Goal: Task Accomplishment & Management: Use online tool/utility

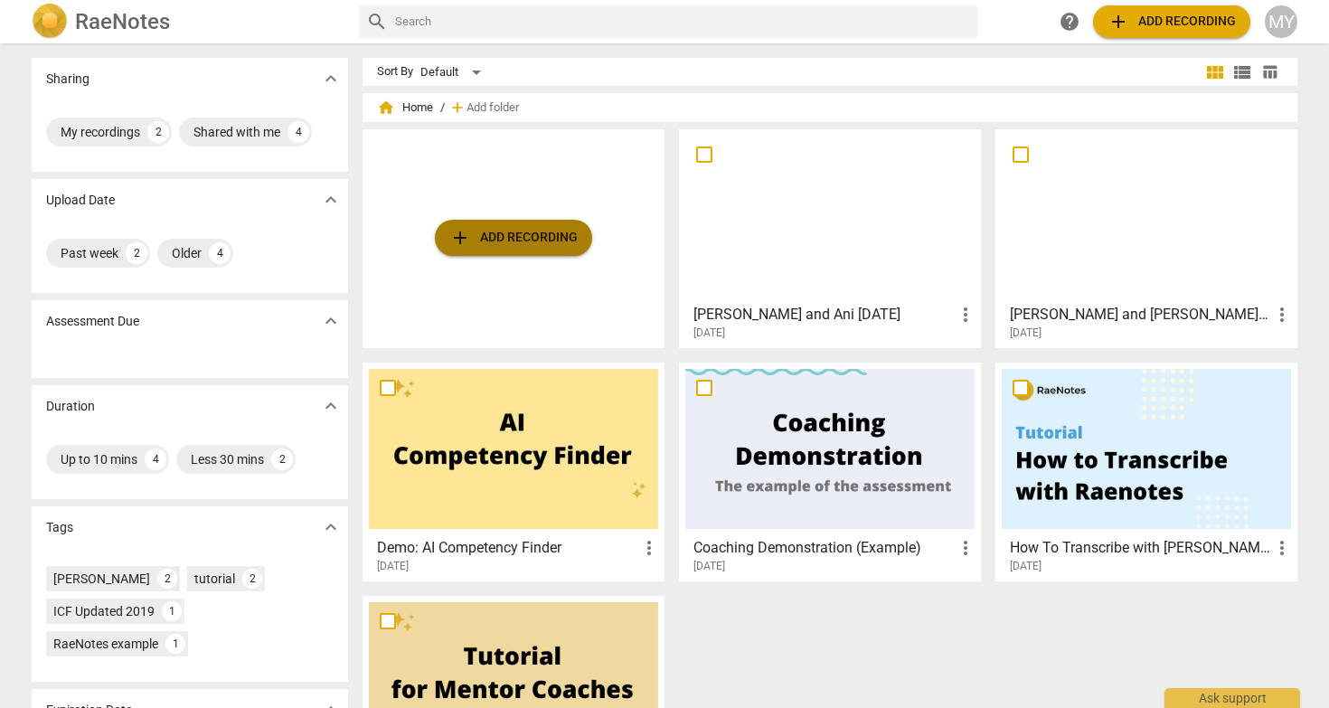
click at [501, 238] on span "add Add recording" at bounding box center [513, 238] width 128 height 22
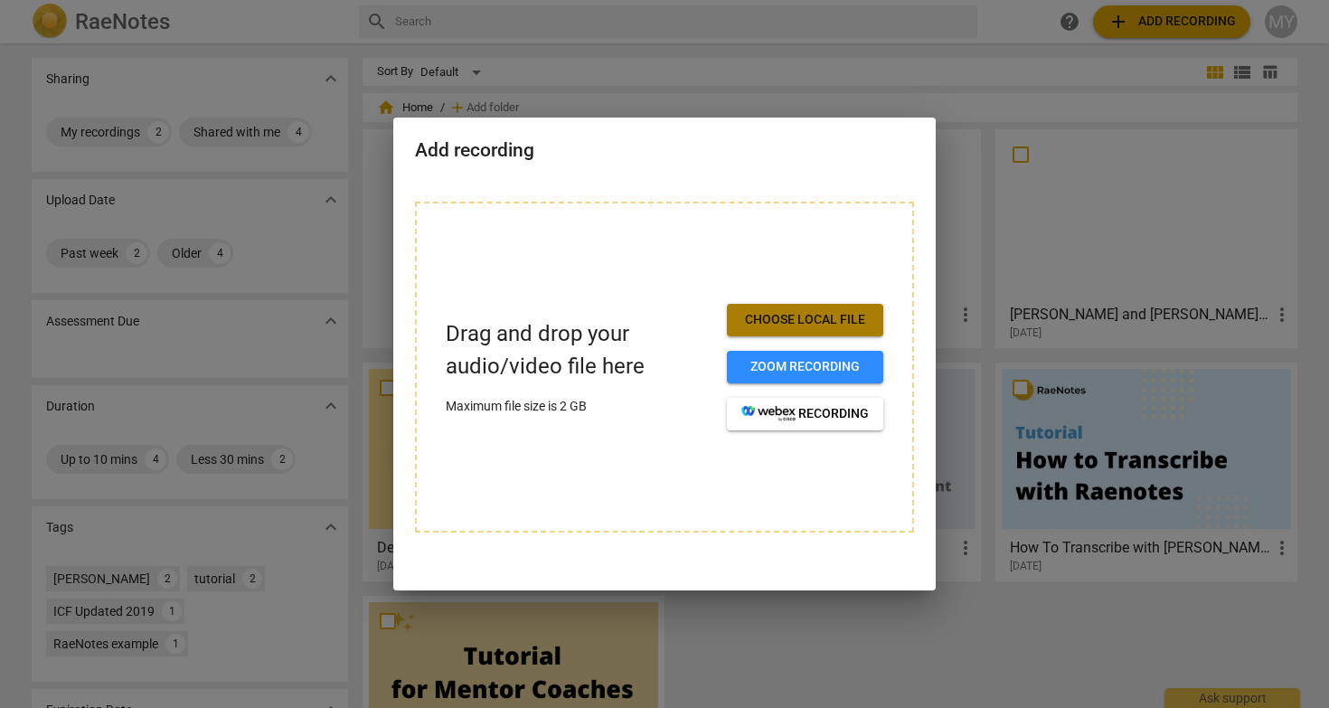
click at [838, 314] on span "Choose local file" at bounding box center [804, 320] width 127 height 18
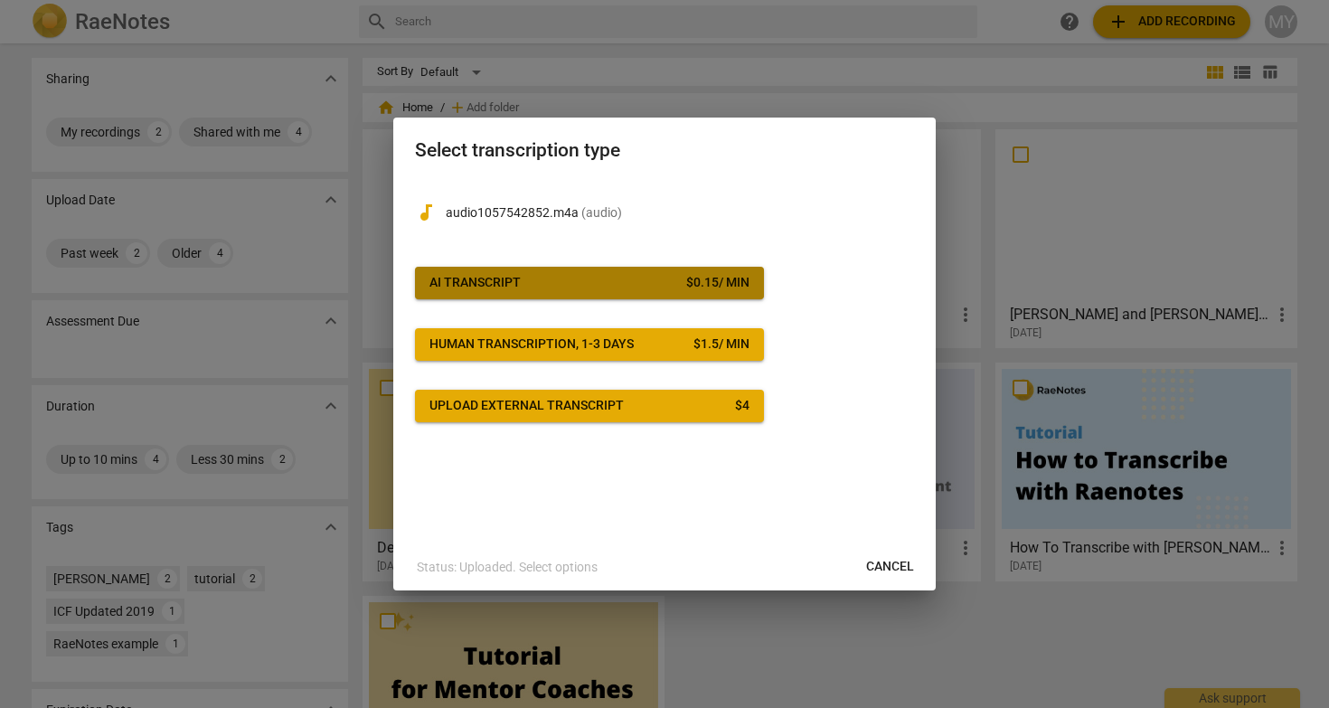
click at [587, 285] on span "AI Transcript $ 0.15 / min" at bounding box center [589, 283] width 320 height 18
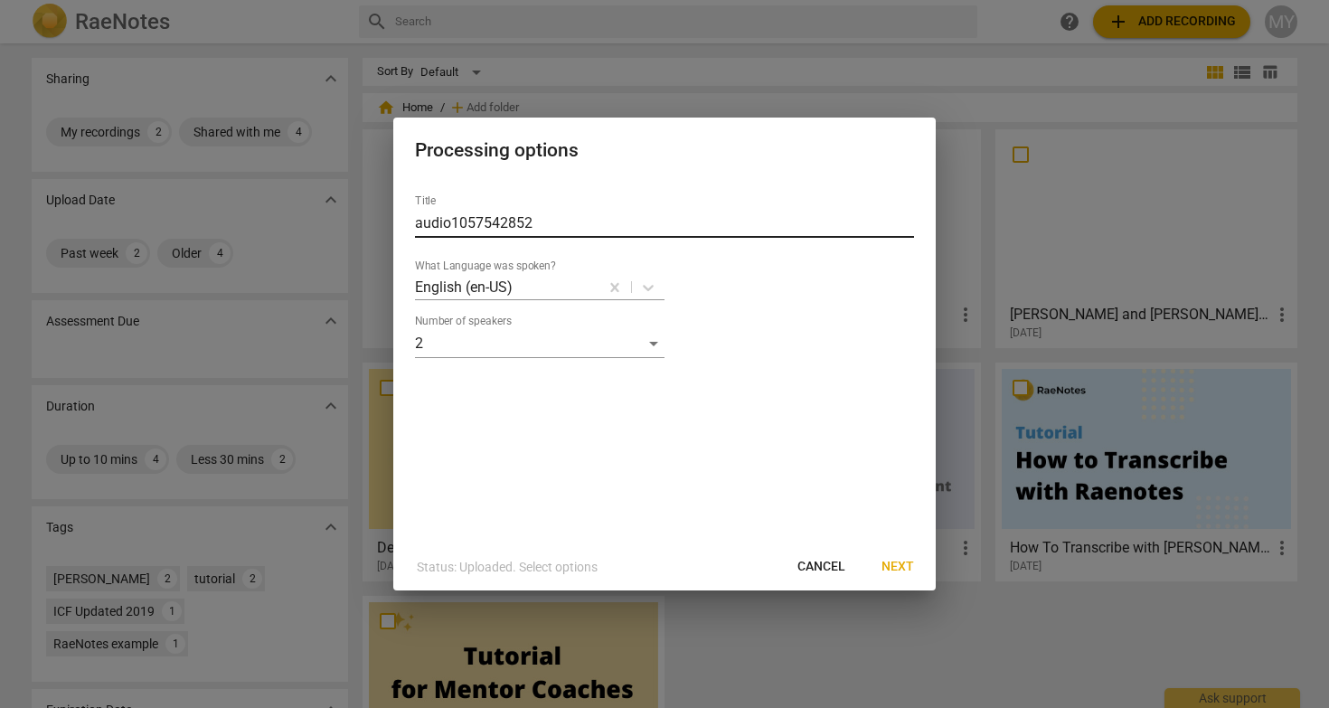
click at [566, 221] on input "audio1057542852" at bounding box center [664, 223] width 499 height 29
type input "K"
type input "[PERSON_NAME] and Kyla [DATE]"
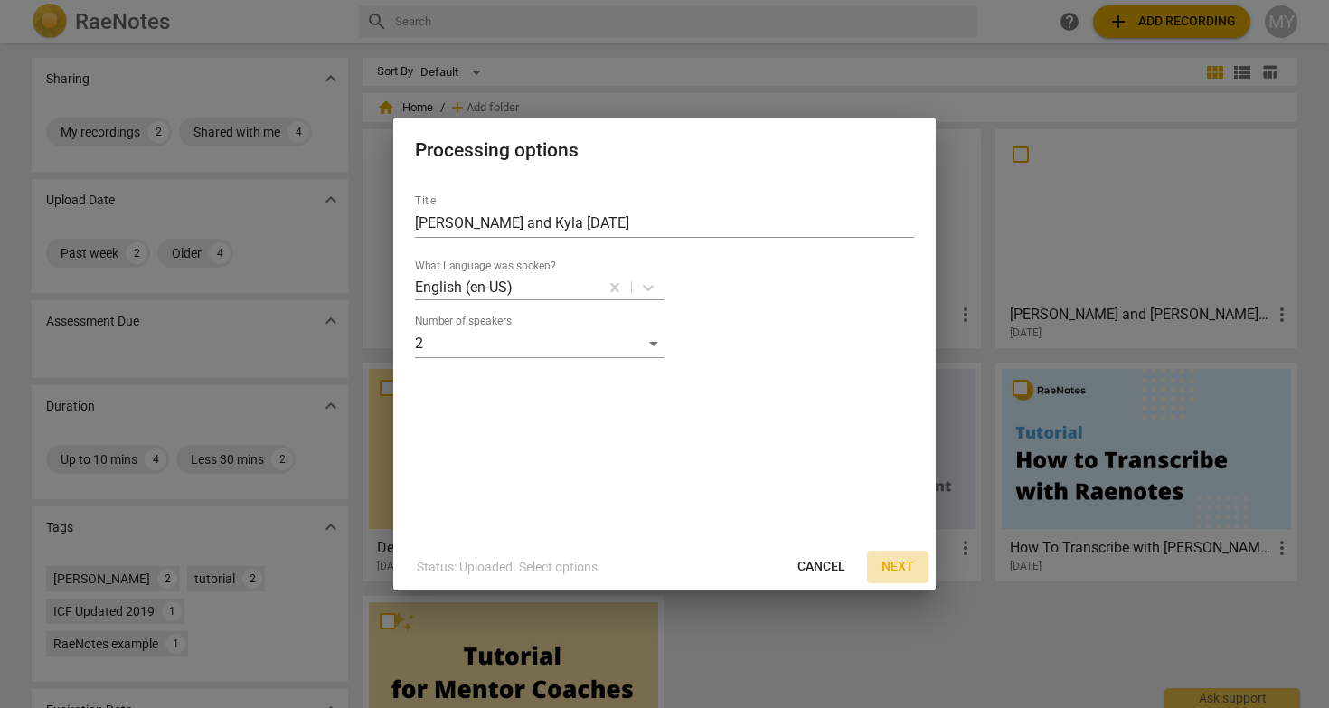
click at [900, 568] on span "Next" at bounding box center [897, 567] width 33 height 18
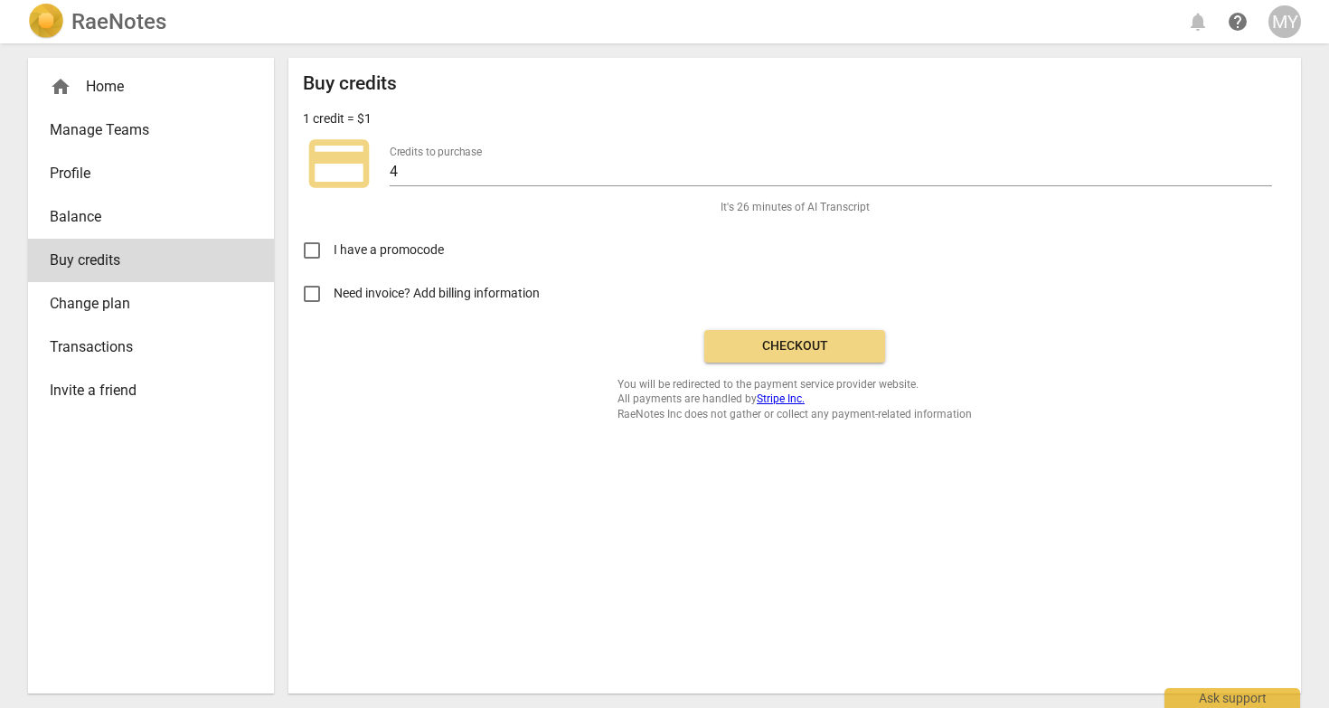
click at [778, 345] on span "Checkout" at bounding box center [795, 346] width 152 height 18
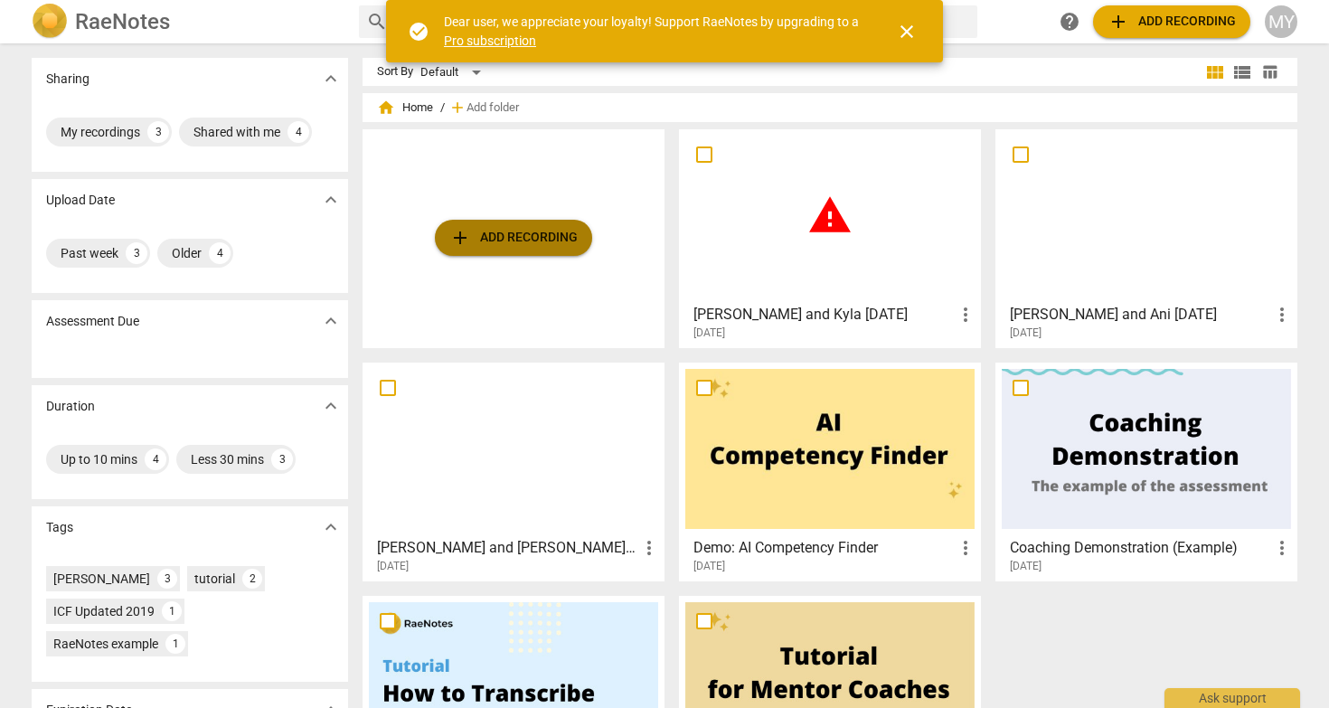
click at [530, 233] on span "add Add recording" at bounding box center [513, 238] width 128 height 22
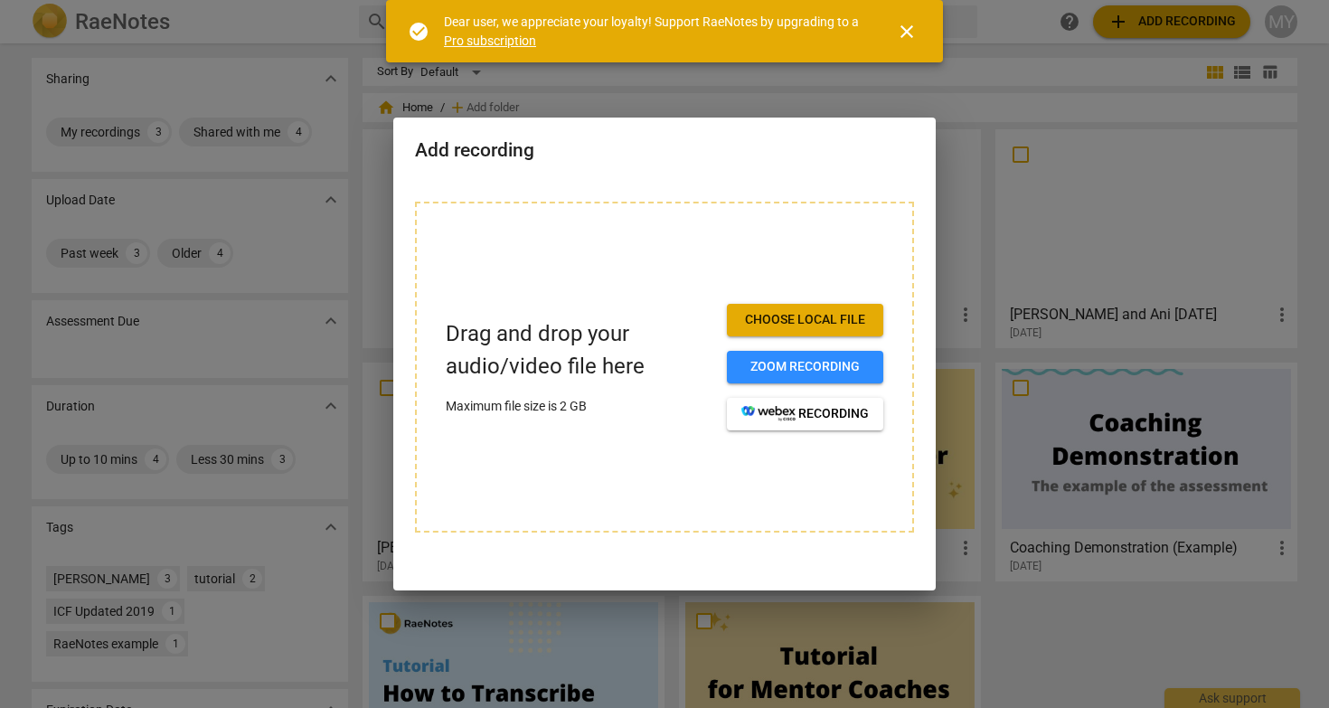
click at [827, 324] on span "Choose local file" at bounding box center [804, 320] width 127 height 18
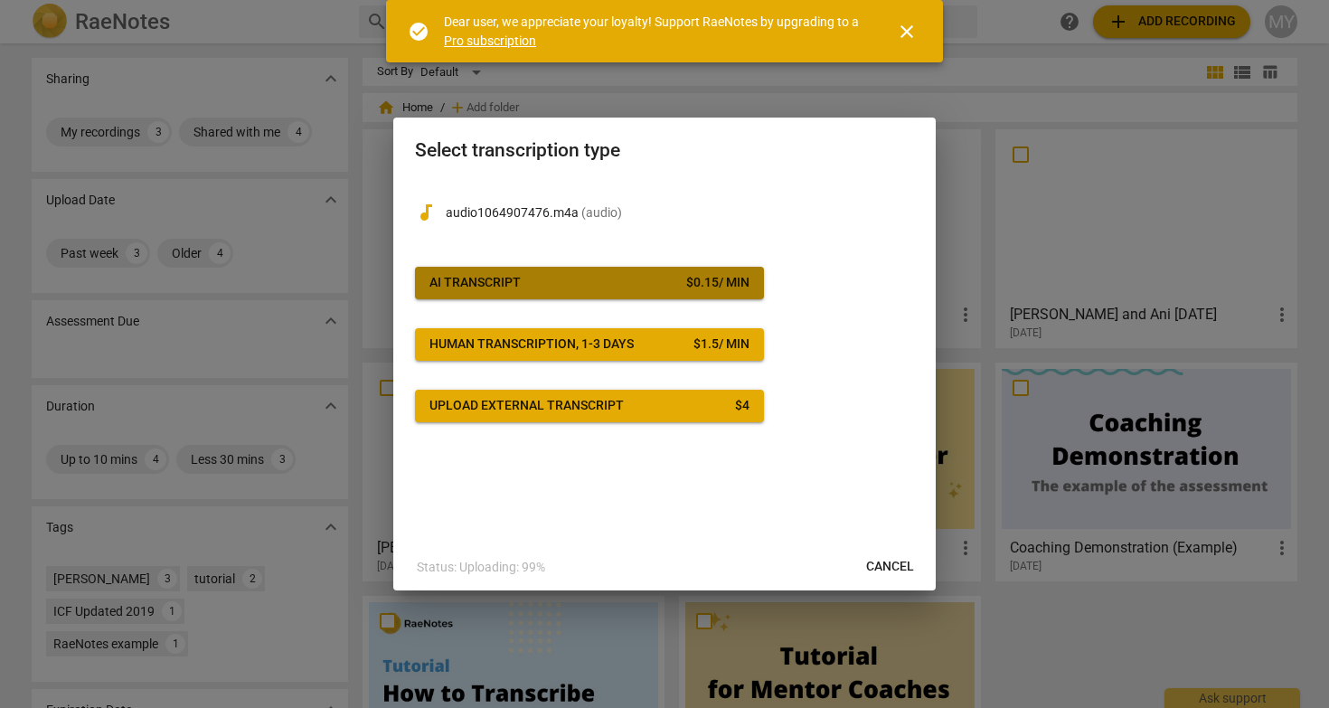
click at [559, 282] on span "AI Transcript $ 0.15 / min" at bounding box center [589, 283] width 320 height 18
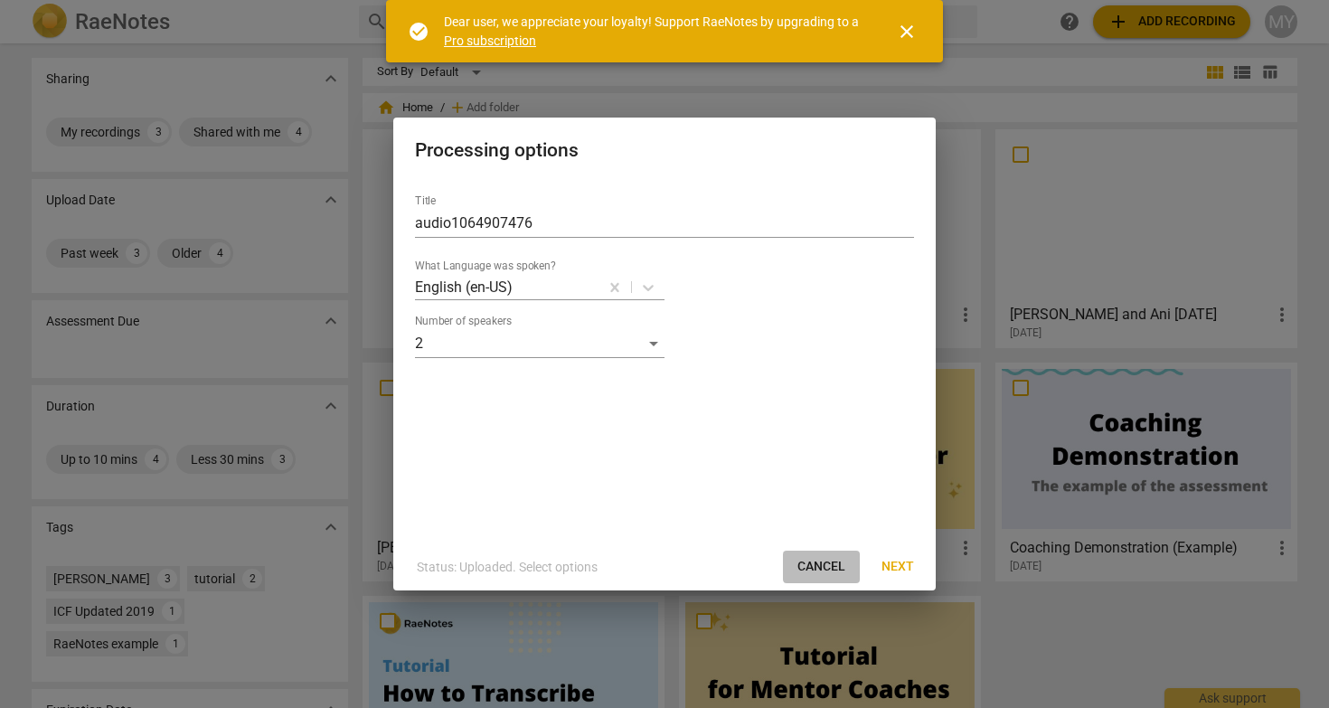
click at [814, 574] on span "Cancel" at bounding box center [821, 567] width 48 height 18
click at [831, 569] on span "Cancel" at bounding box center [821, 567] width 48 height 18
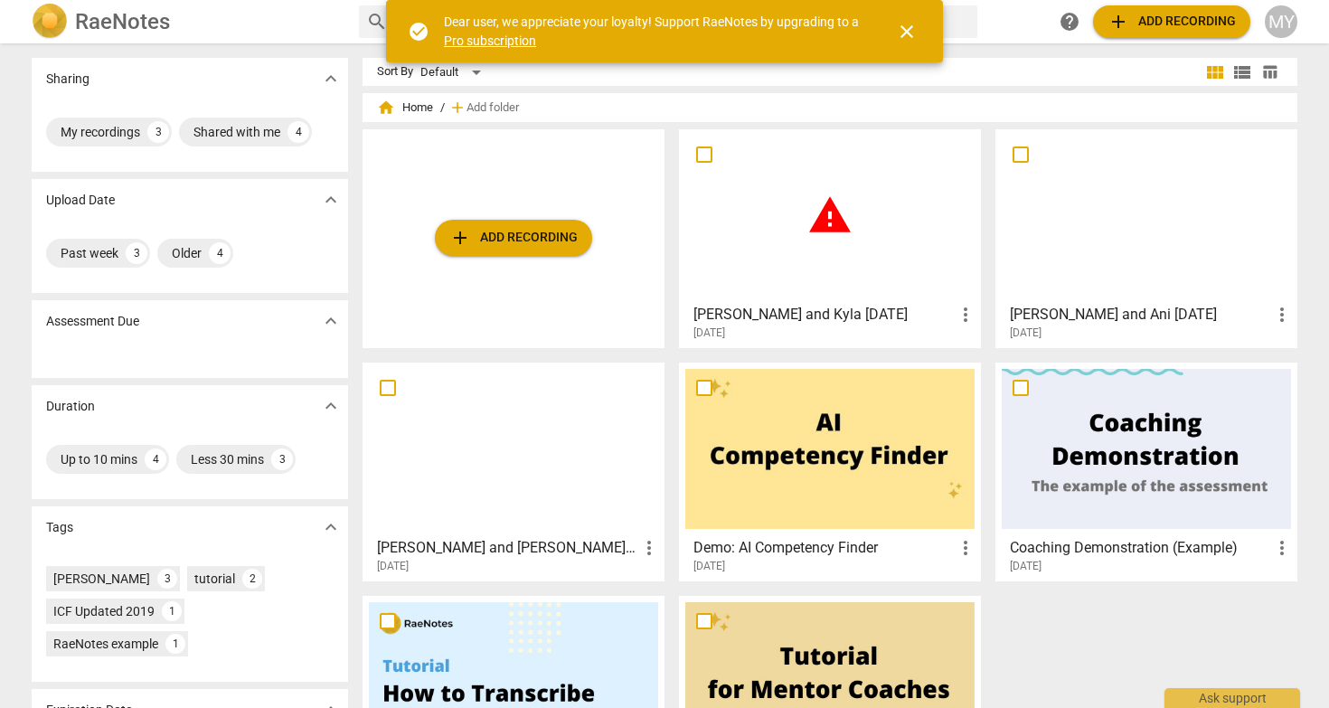
click at [964, 327] on div "2025-09-09" at bounding box center [834, 332] width 283 height 15
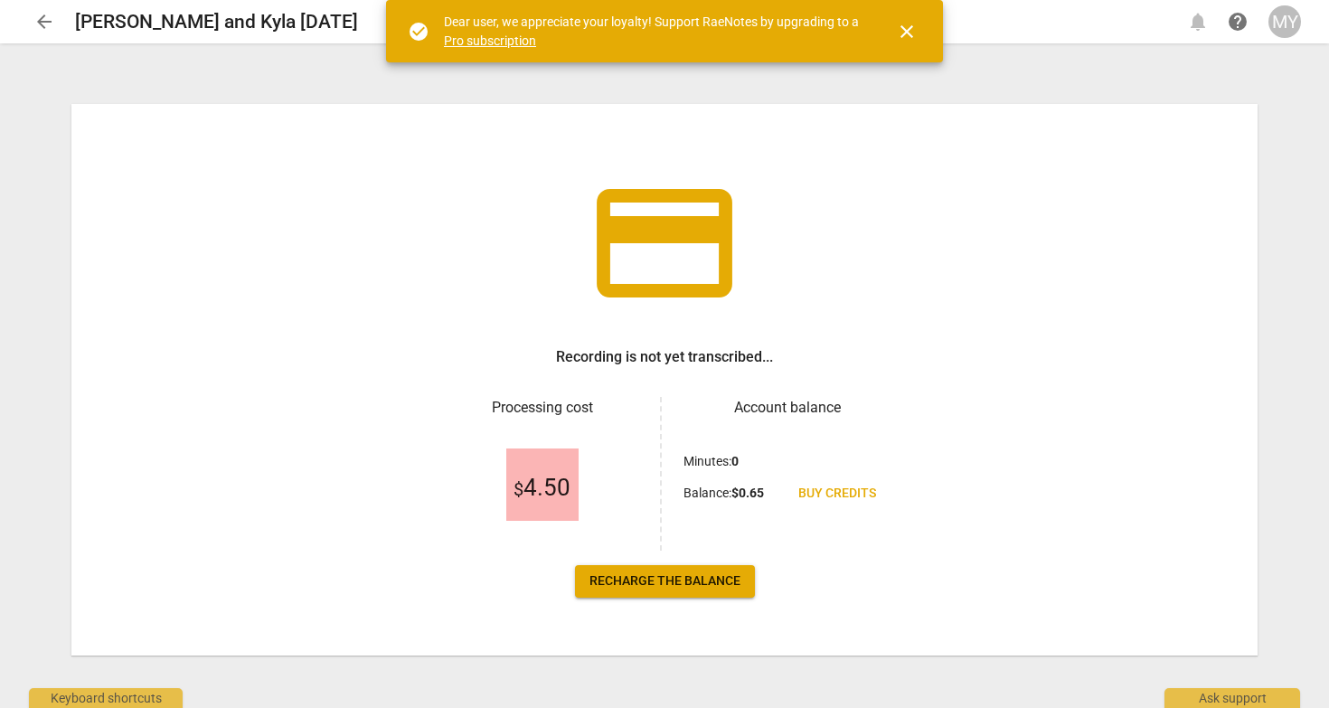
click at [43, 16] on span "arrow_back" at bounding box center [44, 22] width 22 height 22
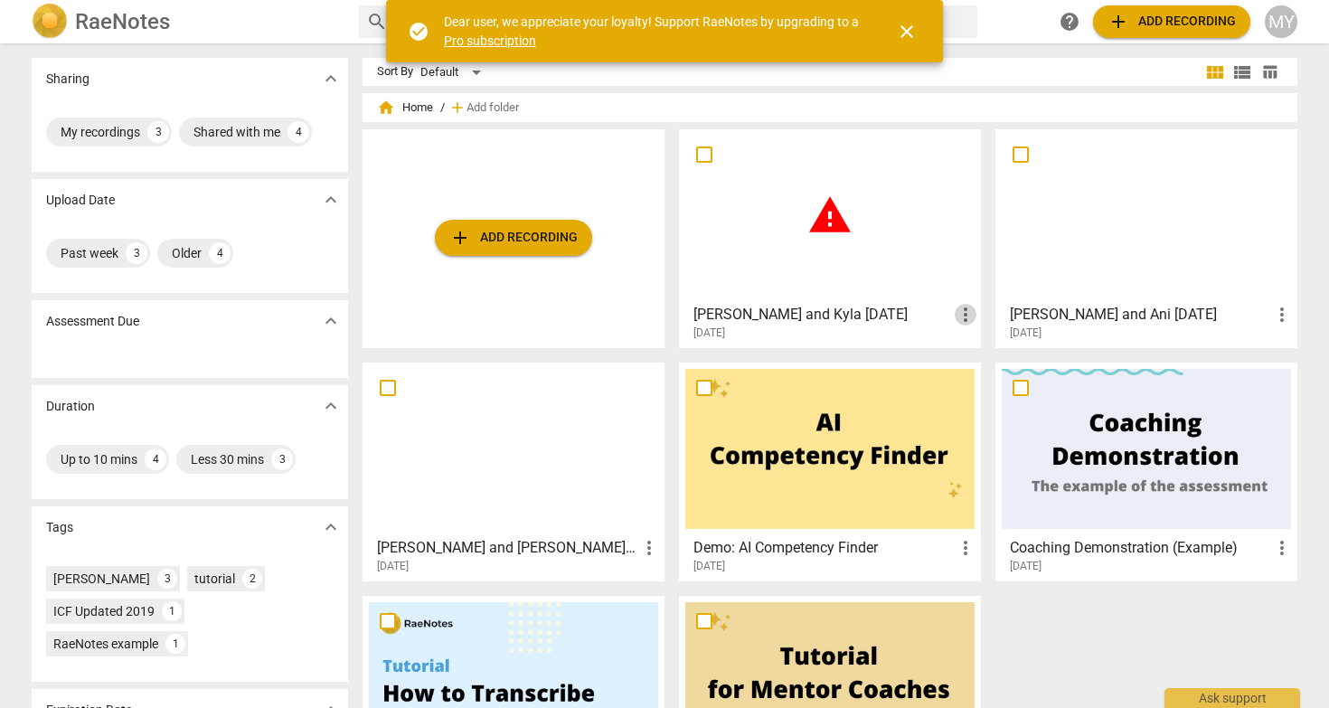
click at [966, 322] on span "more_vert" at bounding box center [965, 315] width 22 height 22
click at [979, 355] on li "Delete" at bounding box center [985, 357] width 69 height 43
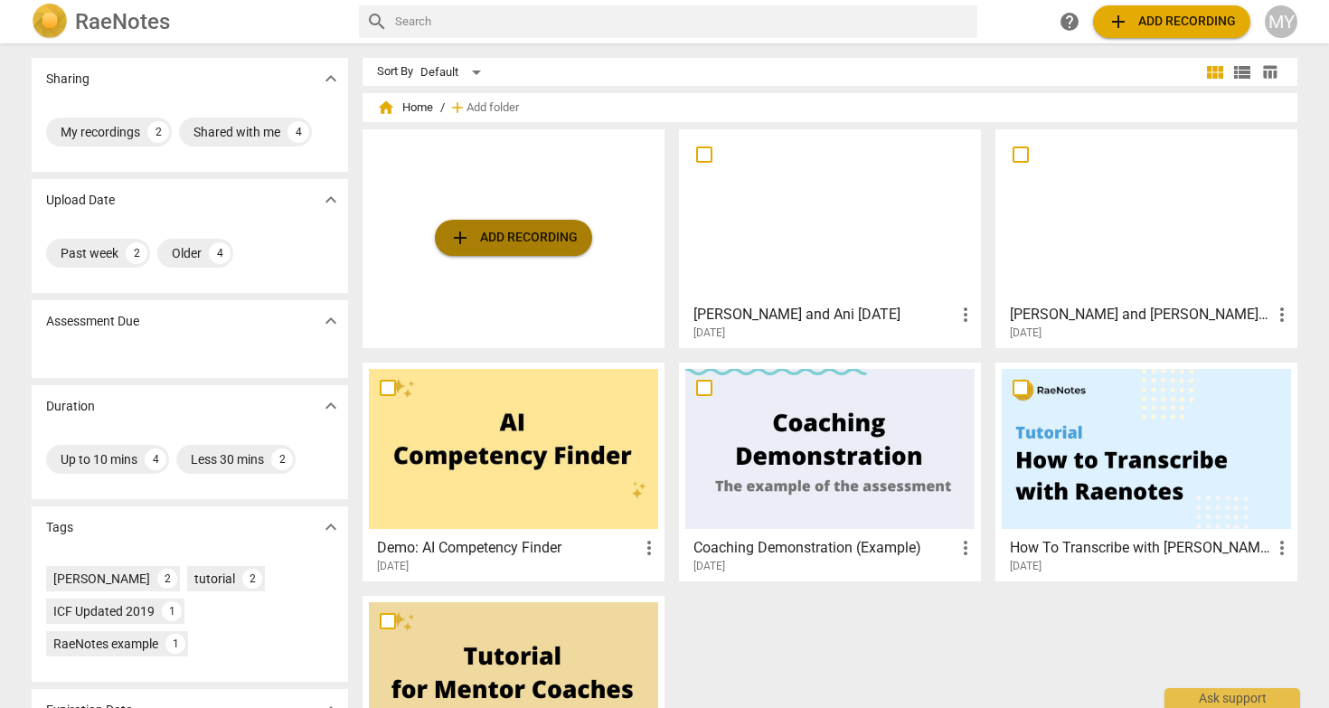
click at [477, 245] on span "add Add recording" at bounding box center [513, 238] width 128 height 22
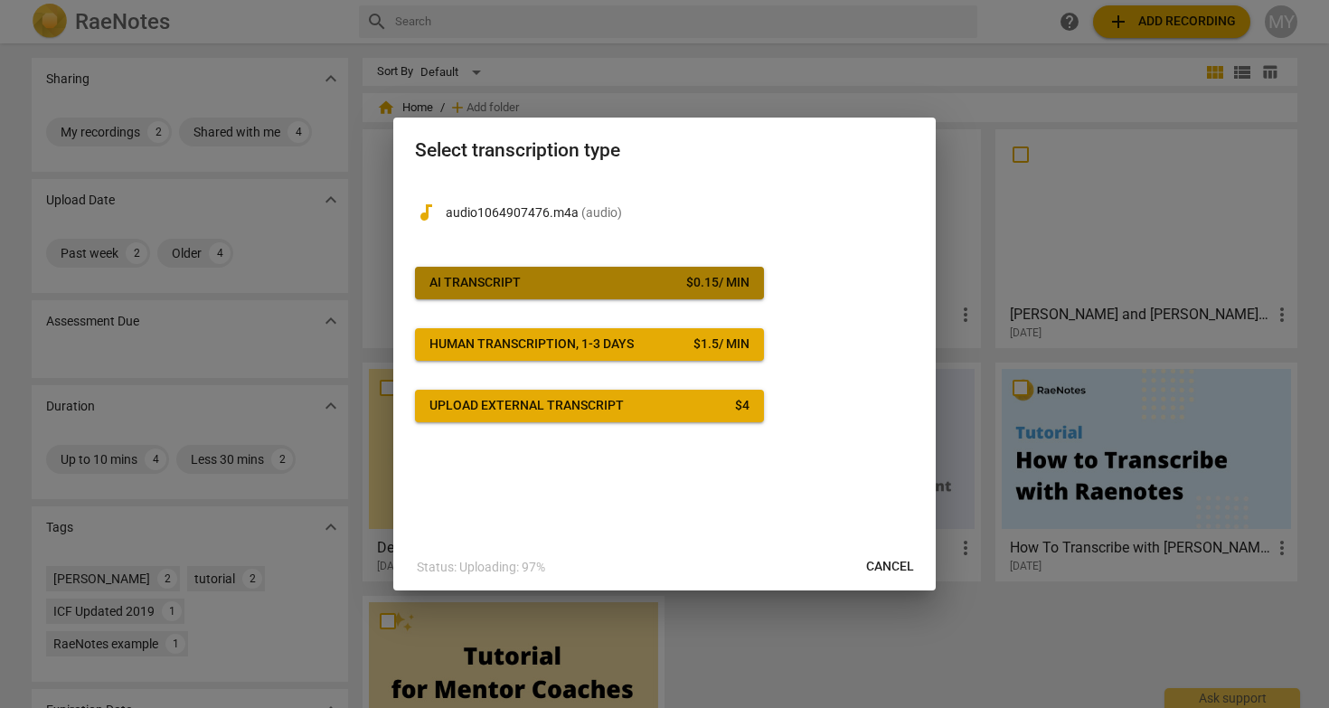
click at [632, 277] on span "AI Transcript $ 0.15 / min" at bounding box center [589, 283] width 320 height 18
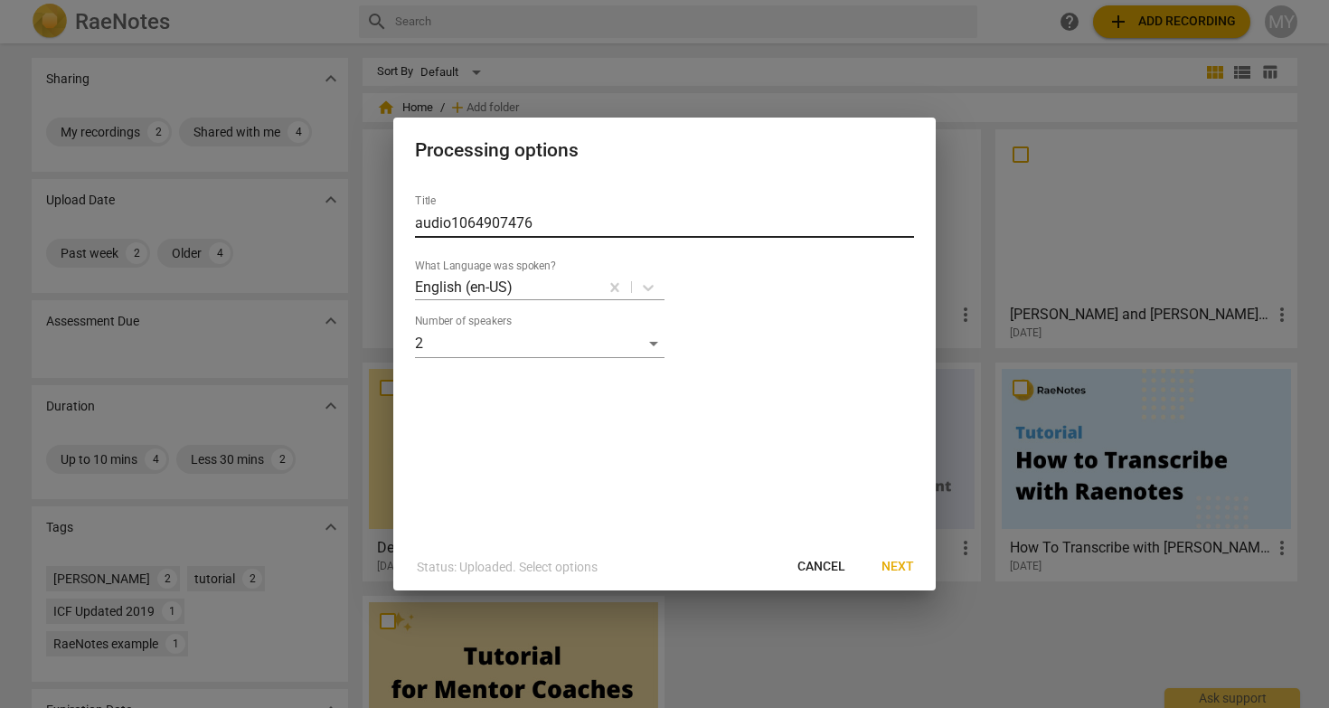
click at [751, 221] on input "audio1064907476" at bounding box center [664, 223] width 499 height 29
type input "Maya and Kyla Sept 5"
click at [894, 559] on span "Next" at bounding box center [897, 567] width 33 height 18
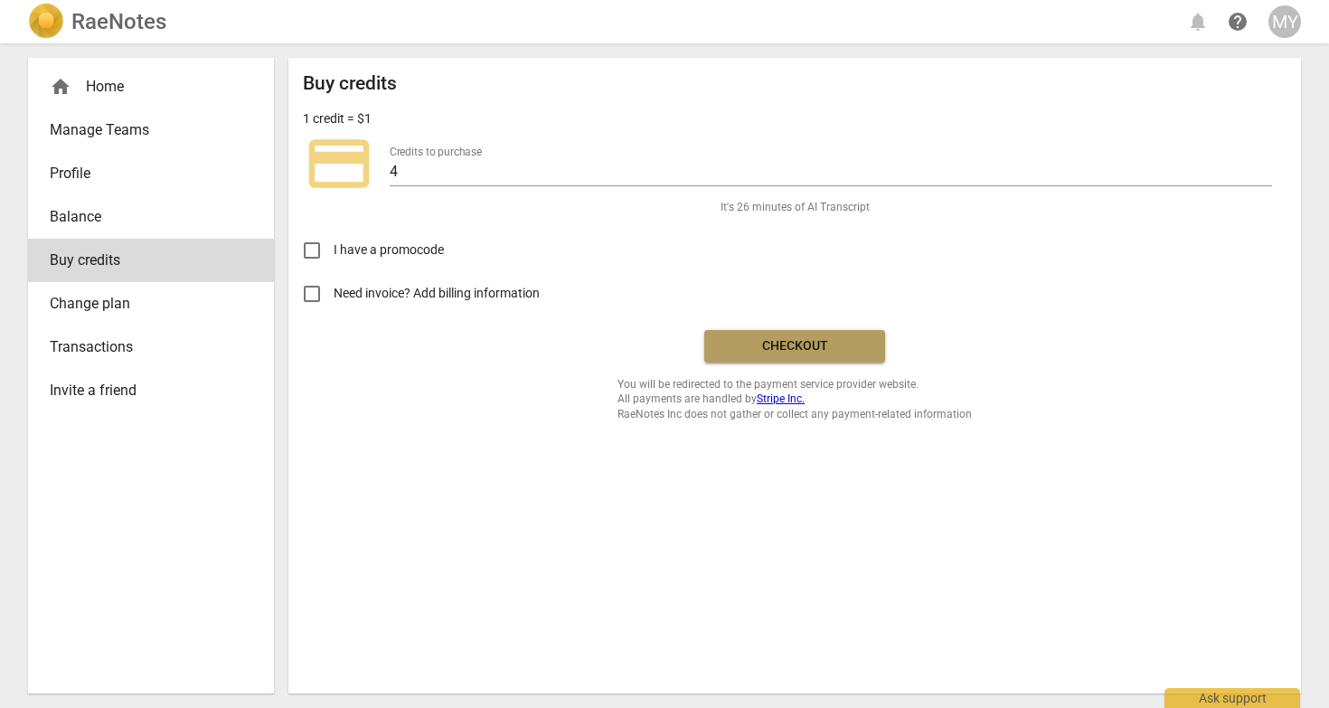
click at [815, 348] on span "Checkout" at bounding box center [795, 346] width 152 height 18
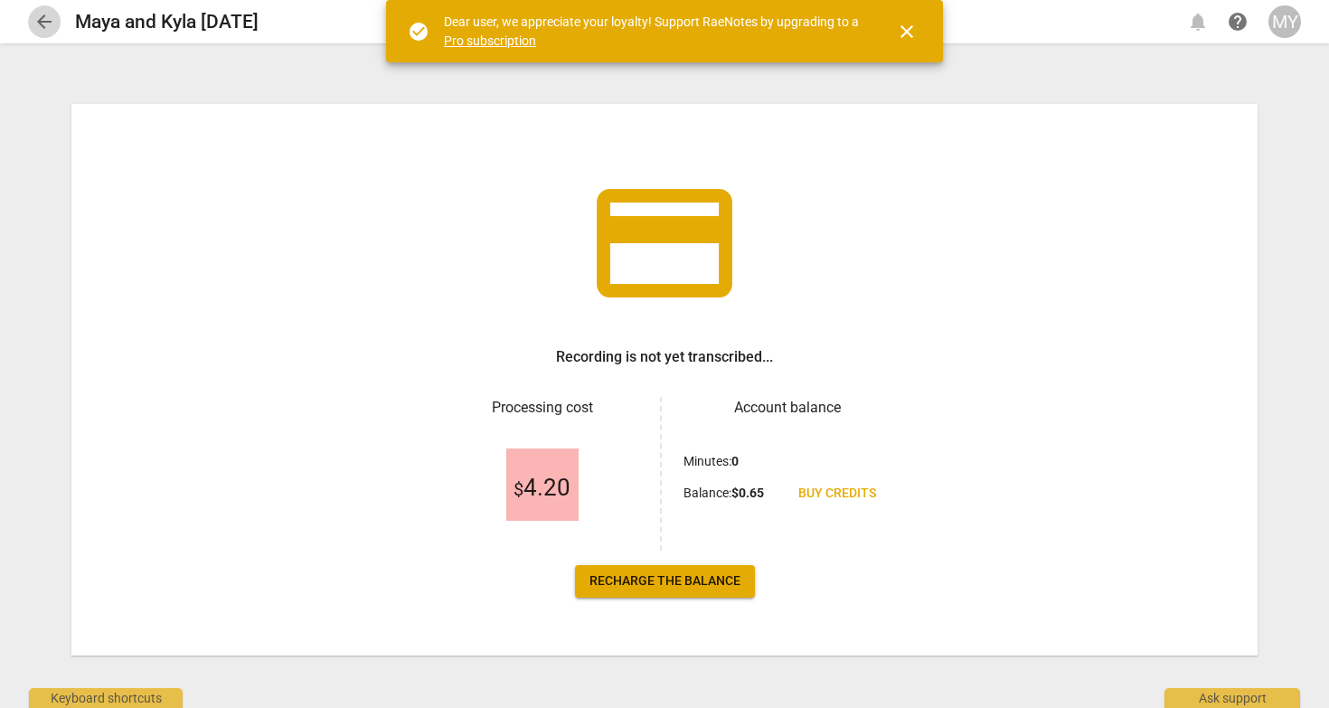
click at [49, 24] on span "arrow_back" at bounding box center [44, 22] width 22 height 22
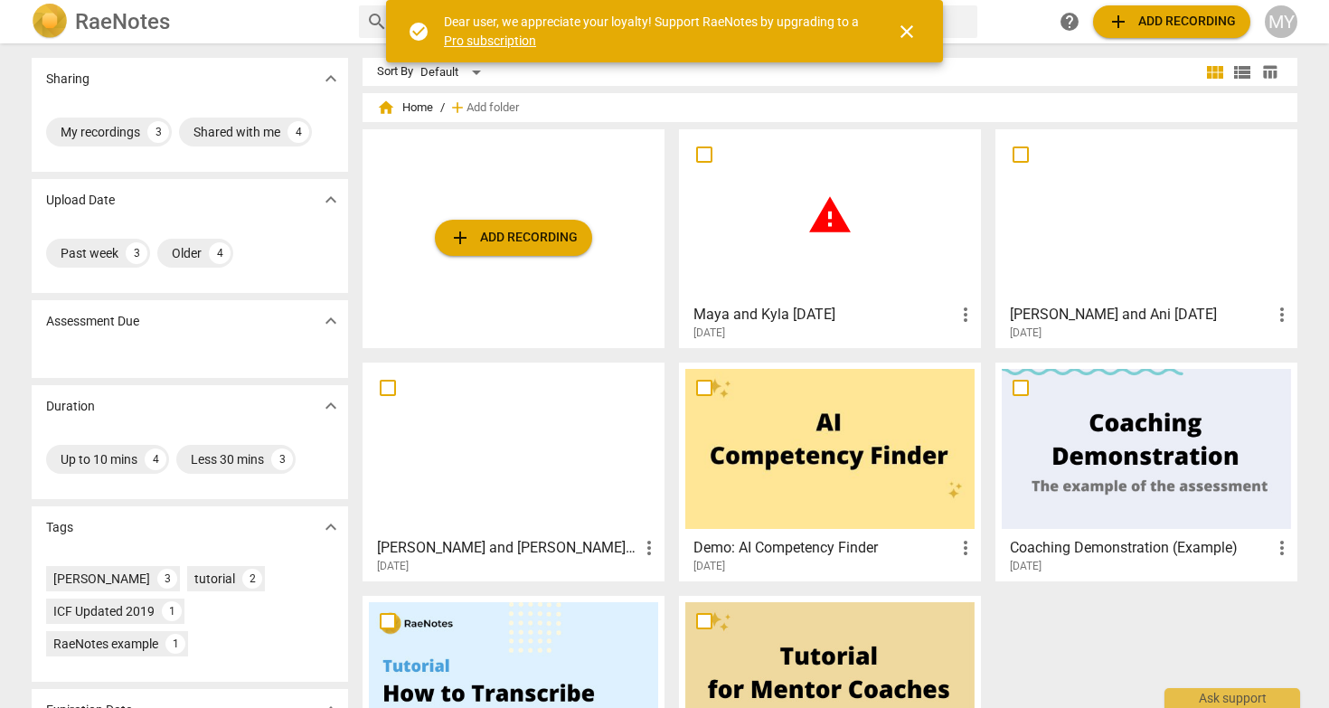
click at [513, 240] on span "add Add recording" at bounding box center [513, 238] width 128 height 22
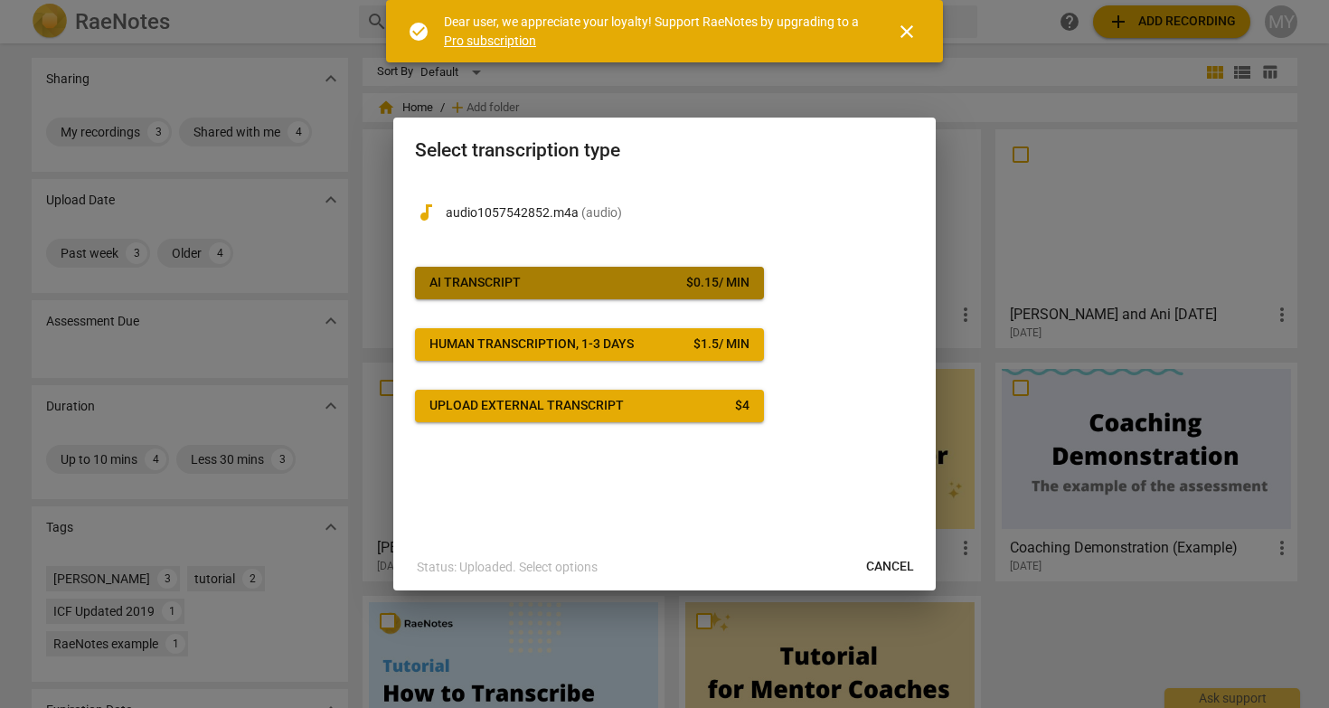
click at [533, 274] on span "AI Transcript $ 0.15 / min" at bounding box center [589, 283] width 320 height 18
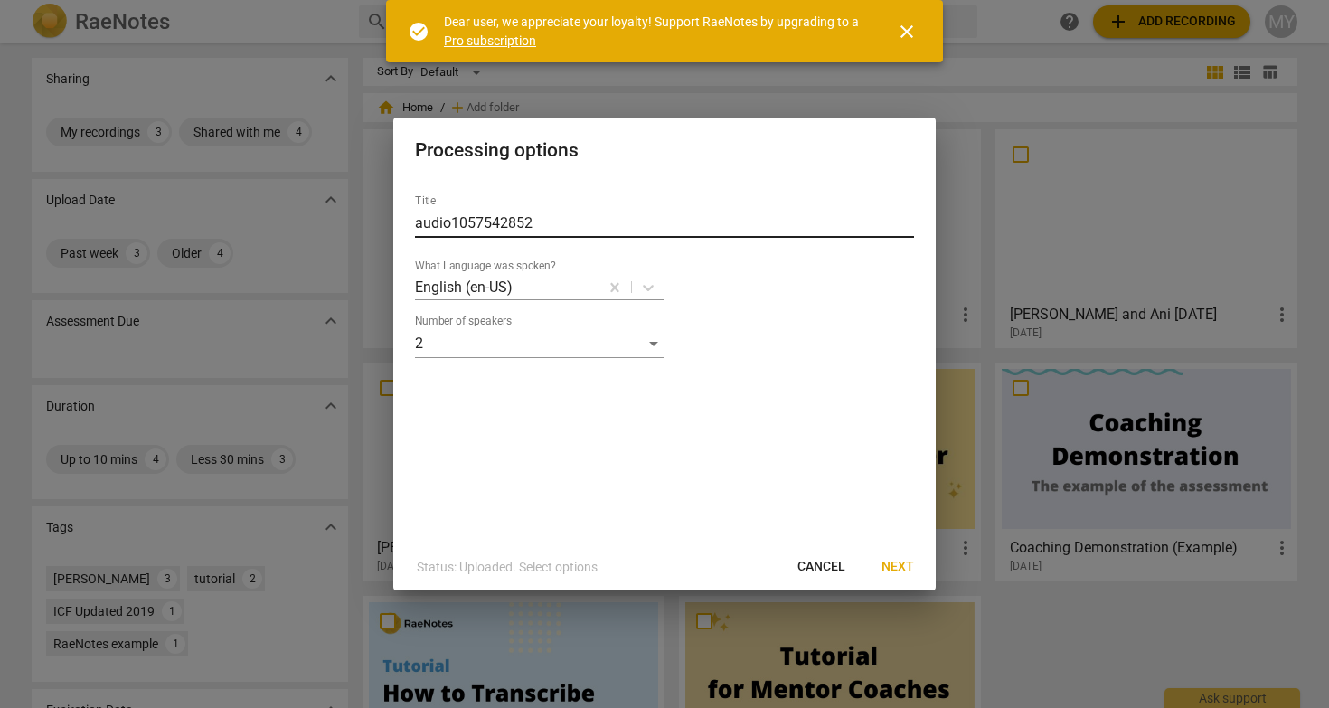
click at [566, 226] on input "audio1057542852" at bounding box center [664, 223] width 499 height 29
type input "[PERSON_NAME] and Kyla [DATE]"
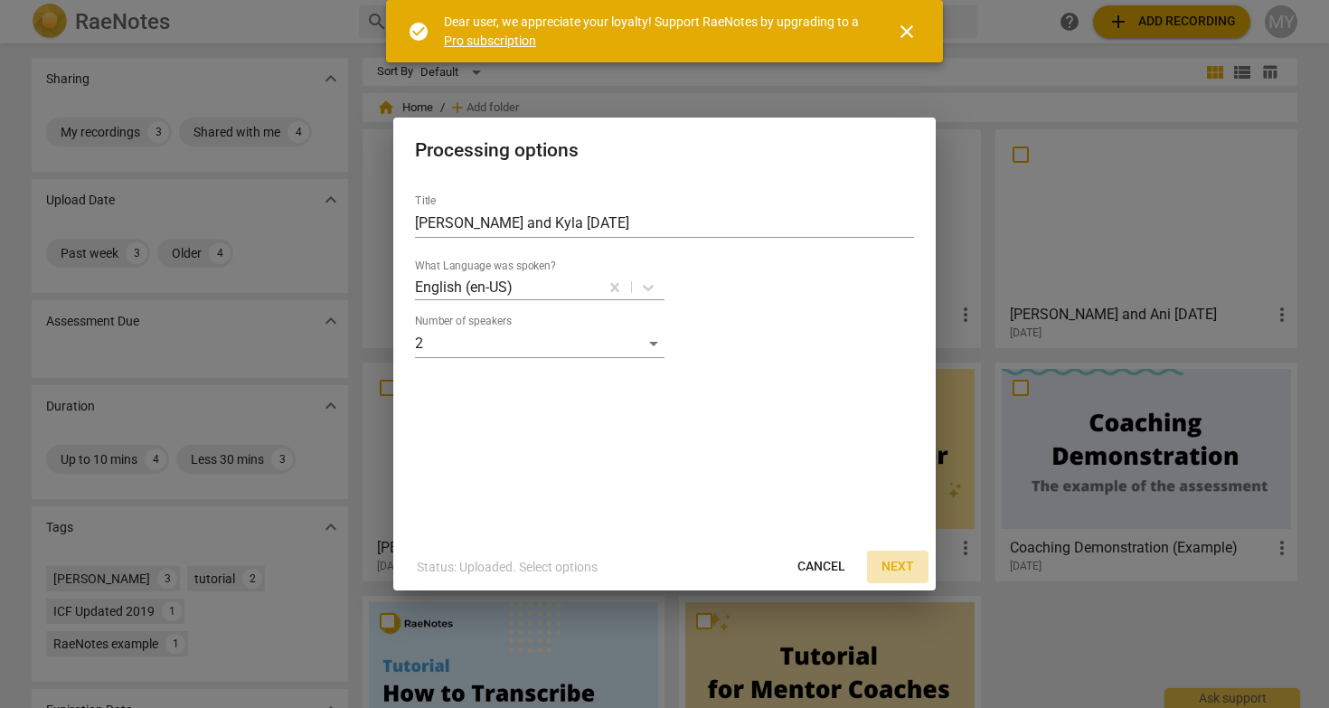
click at [898, 563] on span "Next" at bounding box center [897, 567] width 33 height 18
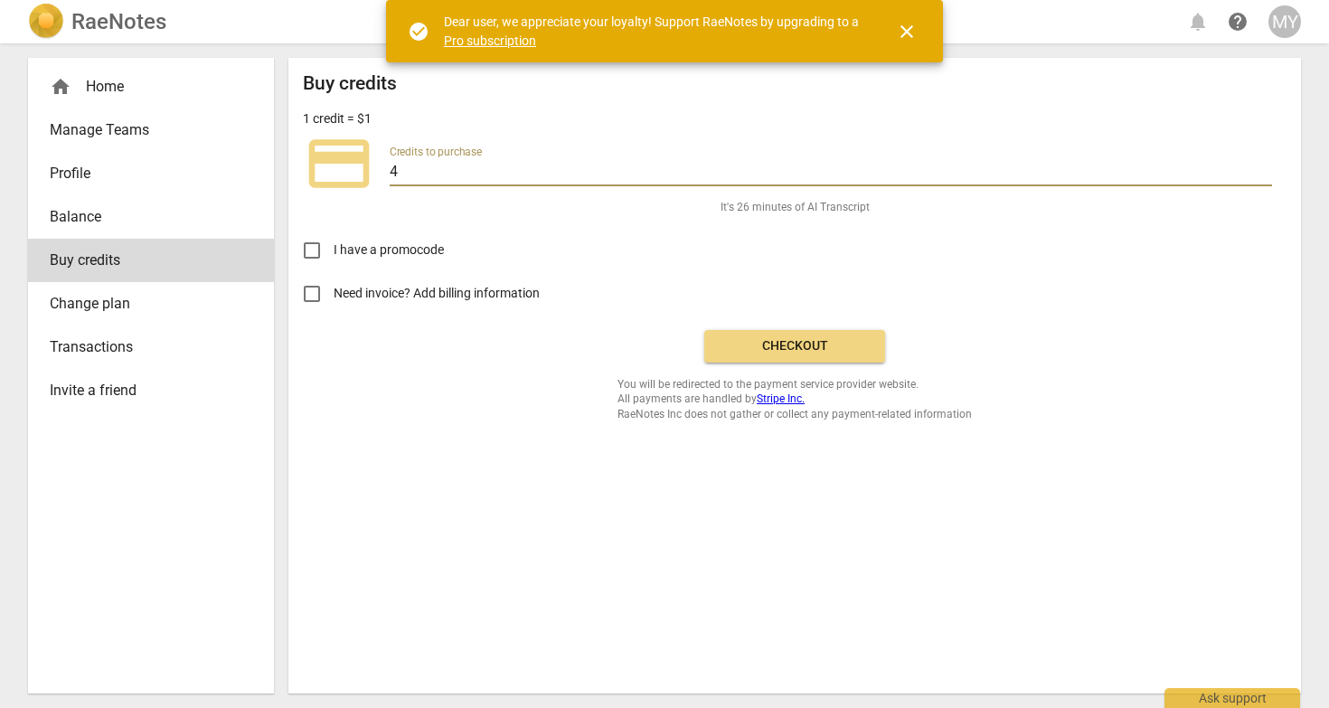
click at [459, 167] on input "4" at bounding box center [831, 173] width 882 height 26
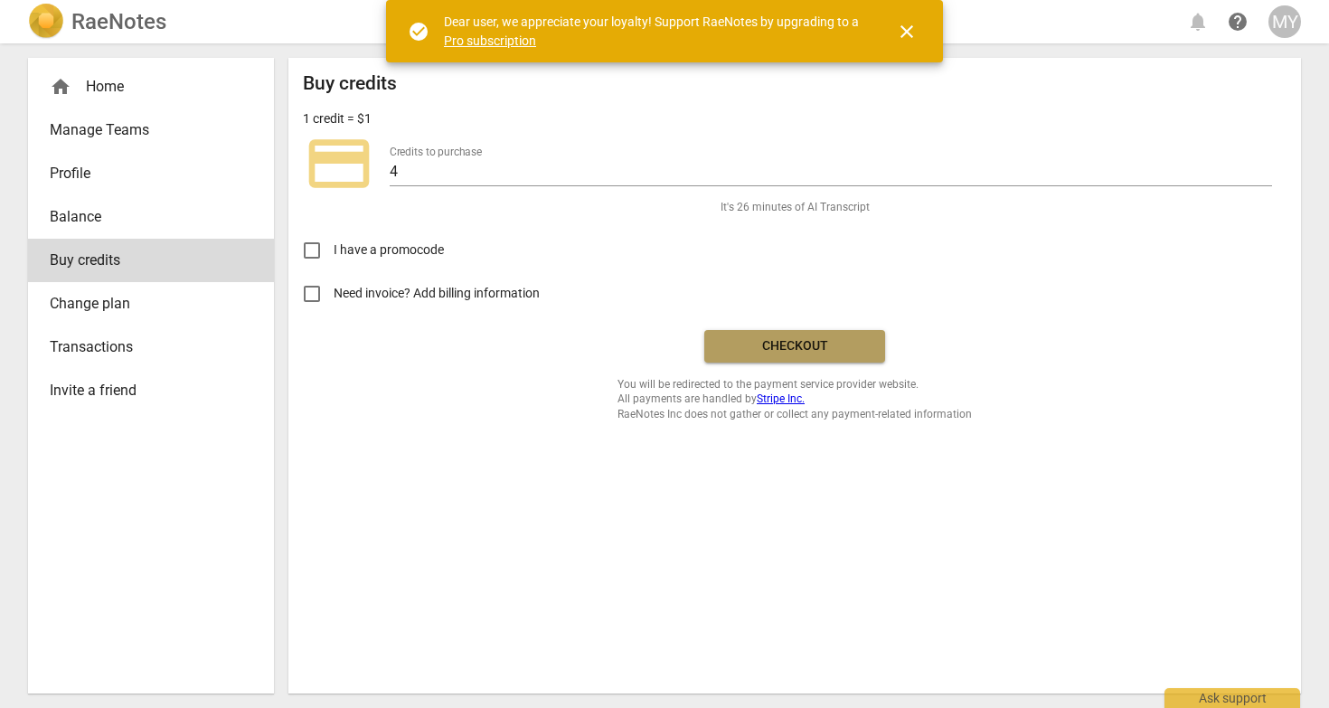
click at [813, 353] on span "Checkout" at bounding box center [795, 346] width 152 height 18
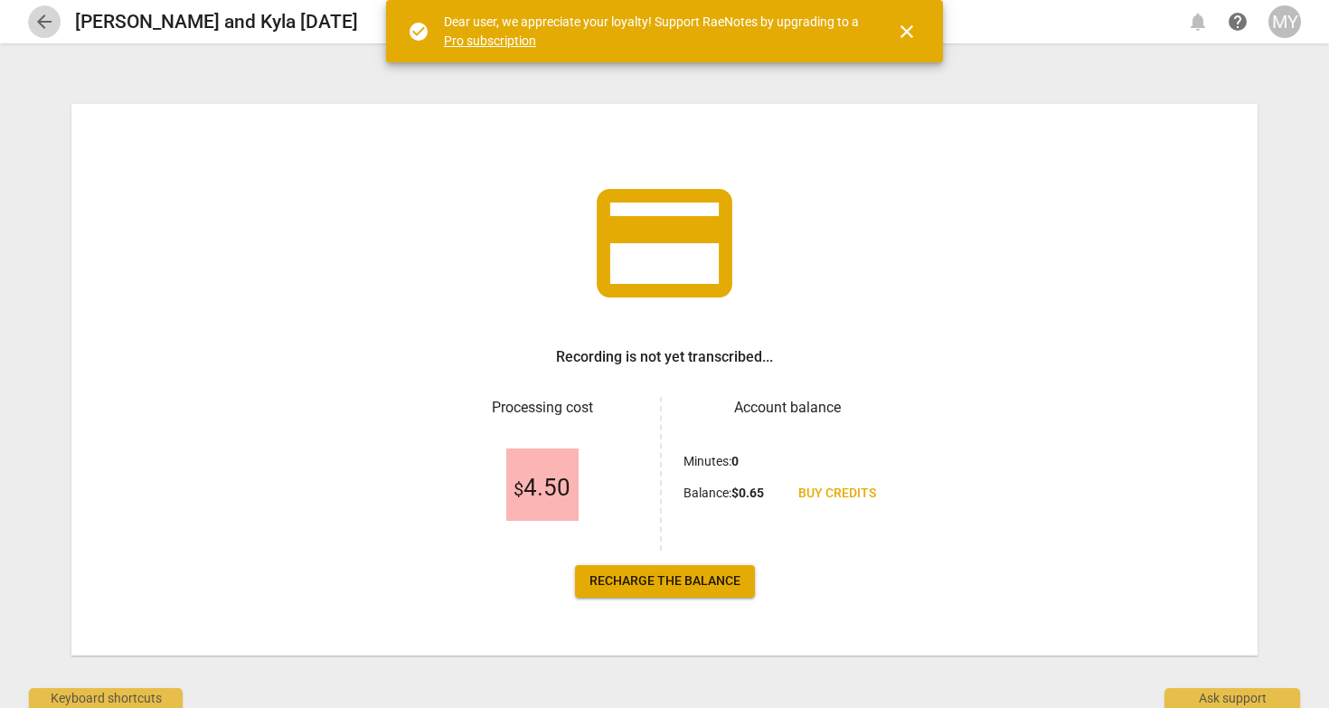
click at [30, 21] on span "arrow_back" at bounding box center [44, 22] width 33 height 22
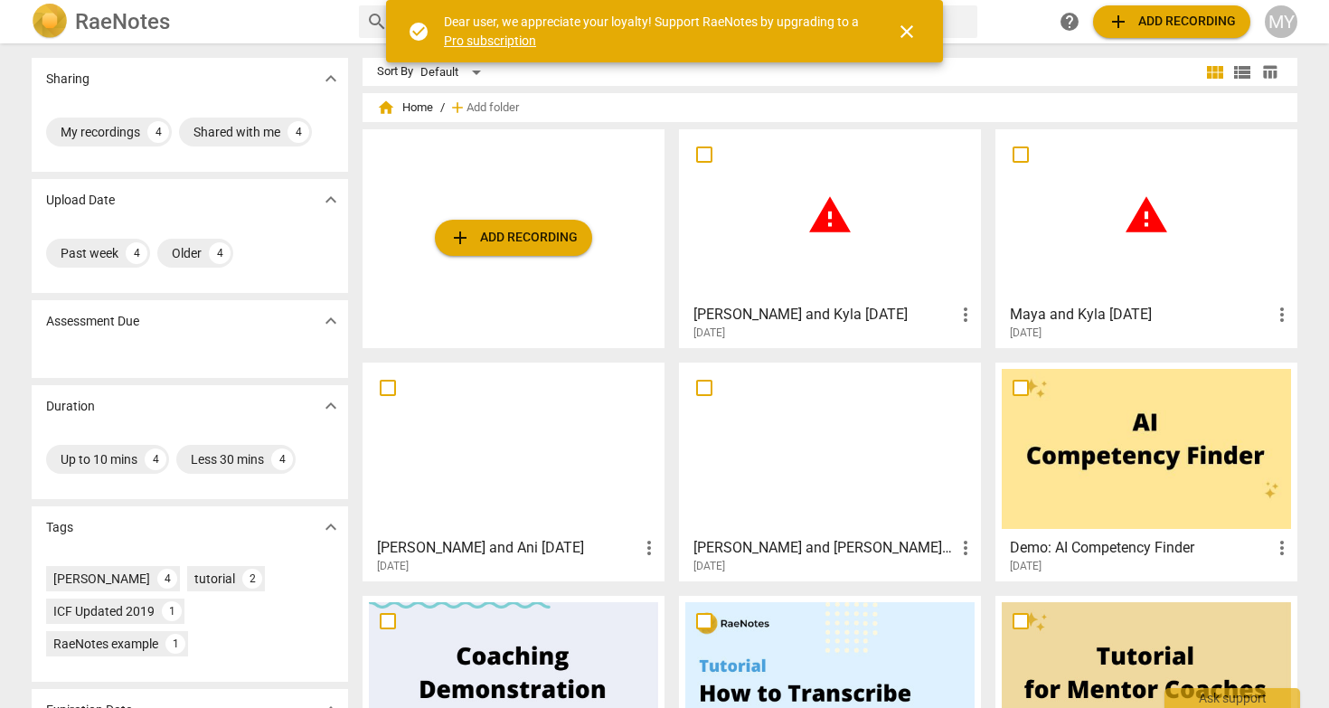
click at [703, 159] on input "checkbox" at bounding box center [704, 155] width 38 height 22
checkbox input "false"
click at [1016, 150] on input "checkbox" at bounding box center [1020, 155] width 38 height 22
checkbox input "false"
click at [964, 313] on span "more_vert" at bounding box center [965, 315] width 22 height 22
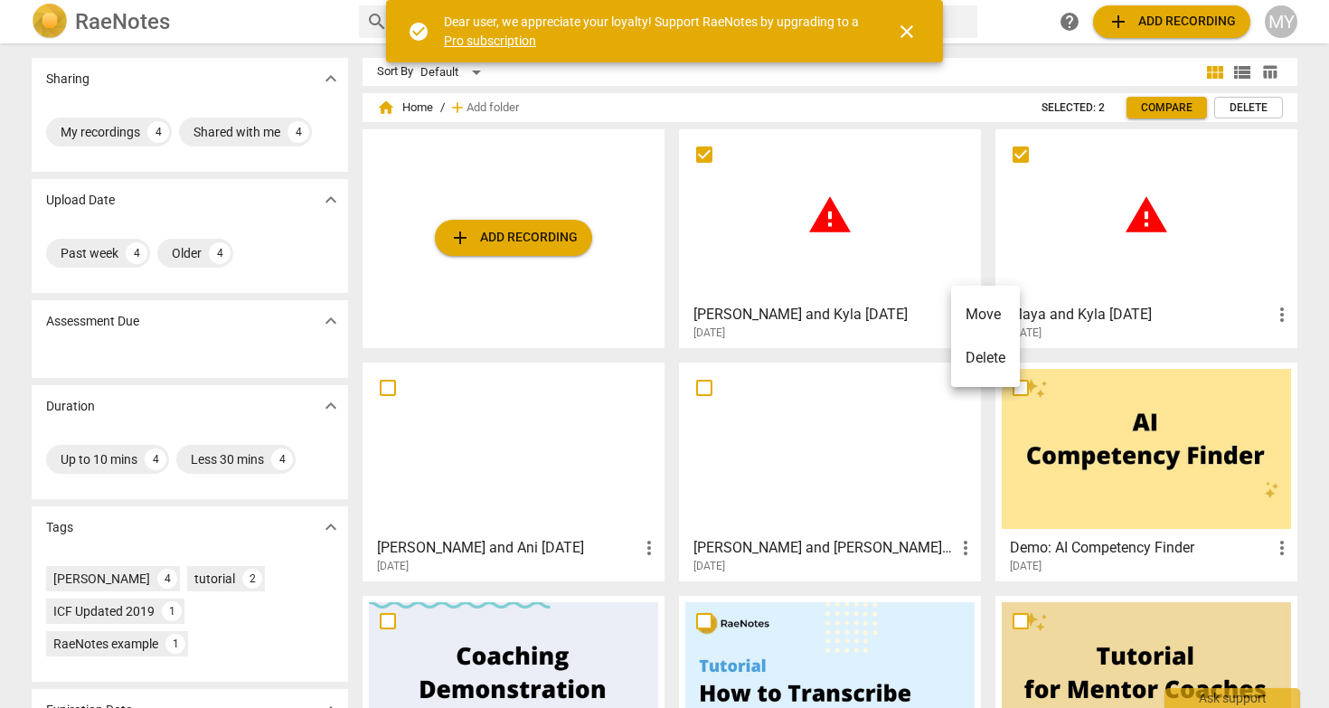
click at [889, 209] on div at bounding box center [664, 354] width 1329 height 708
click at [1166, 217] on div "warning" at bounding box center [1145, 216] width 289 height 160
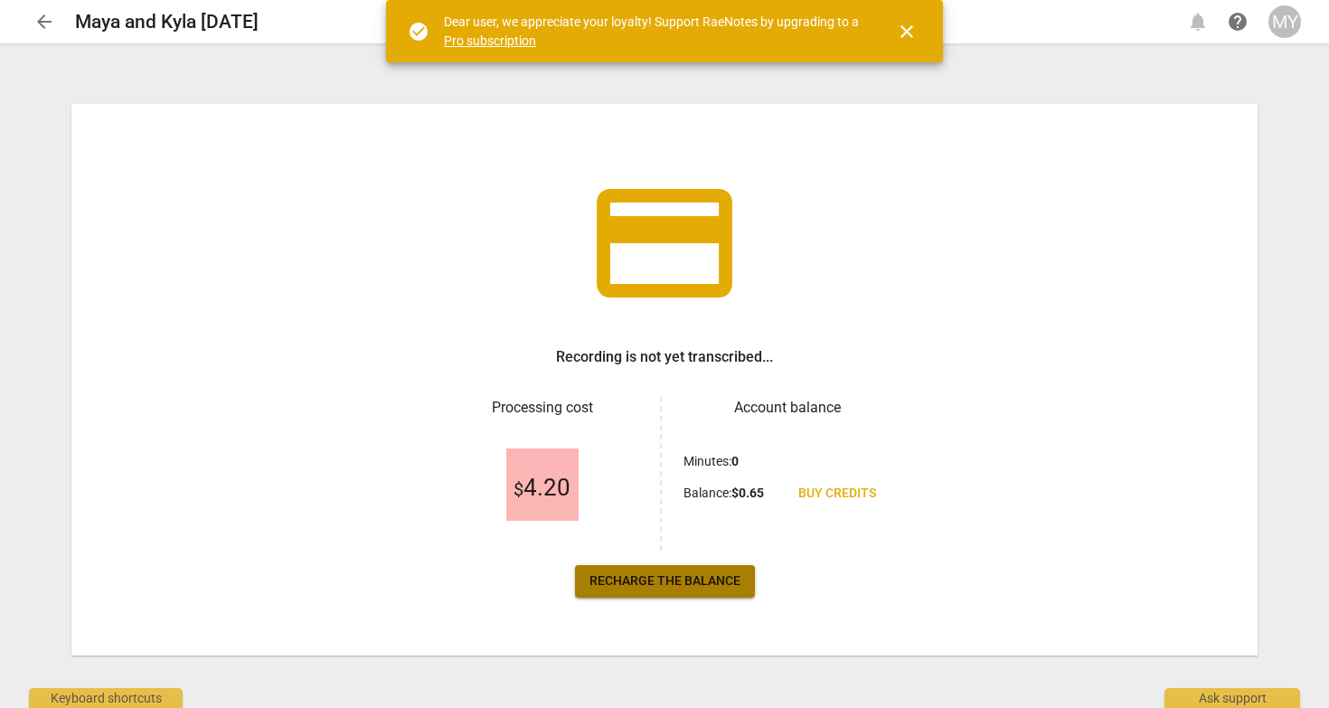
click at [696, 578] on span "Recharge the balance" at bounding box center [664, 581] width 151 height 18
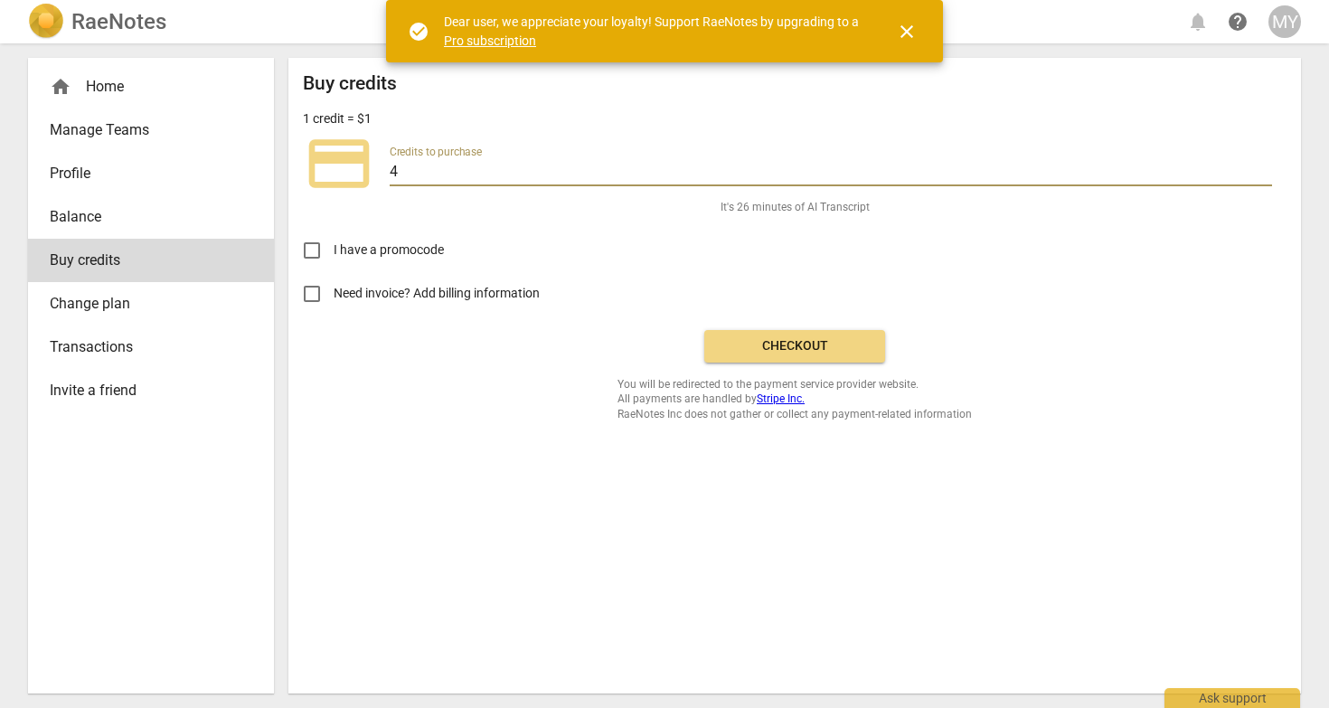
click at [437, 168] on input "4" at bounding box center [831, 173] width 882 height 26
click at [1264, 165] on input "5" at bounding box center [831, 173] width 882 height 26
click at [1264, 165] on input "6" at bounding box center [831, 173] width 882 height 26
click at [1264, 165] on input "7" at bounding box center [831, 173] width 882 height 26
click at [1264, 165] on input "8" at bounding box center [831, 173] width 882 height 26
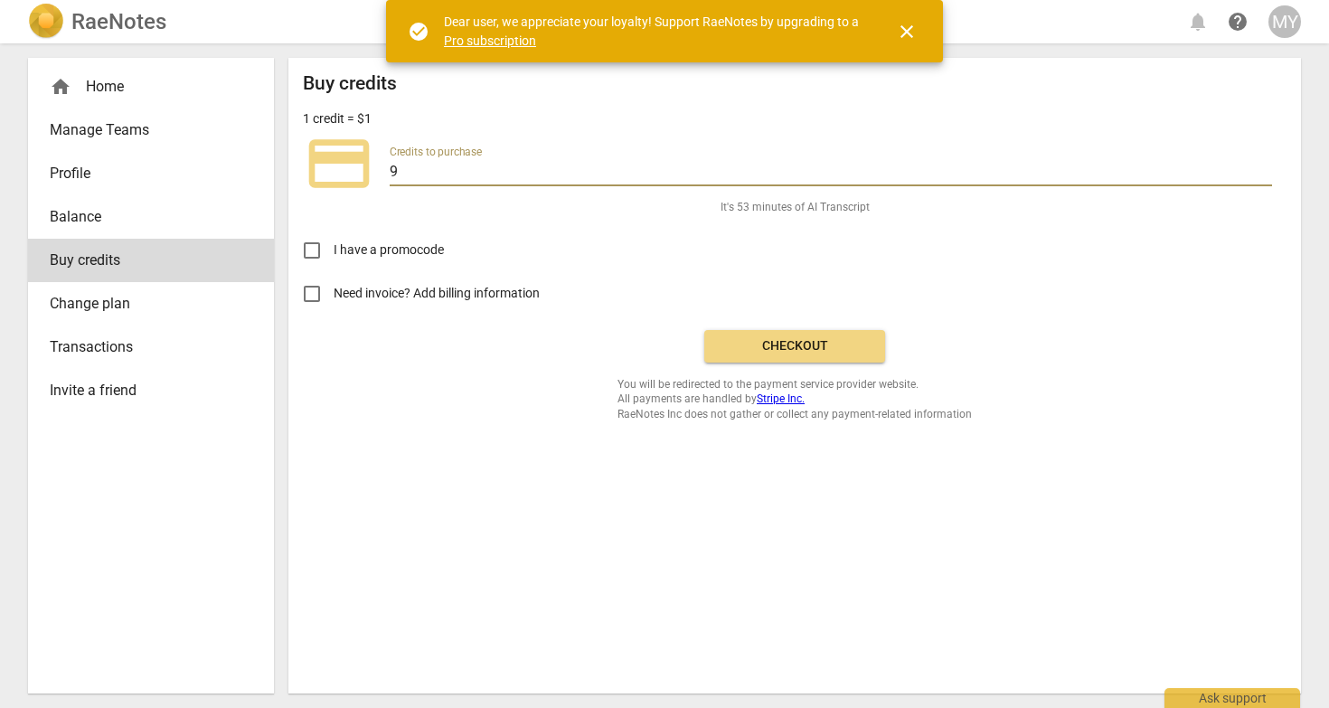
type input "9"
click at [1265, 168] on input "9" at bounding box center [831, 173] width 882 height 26
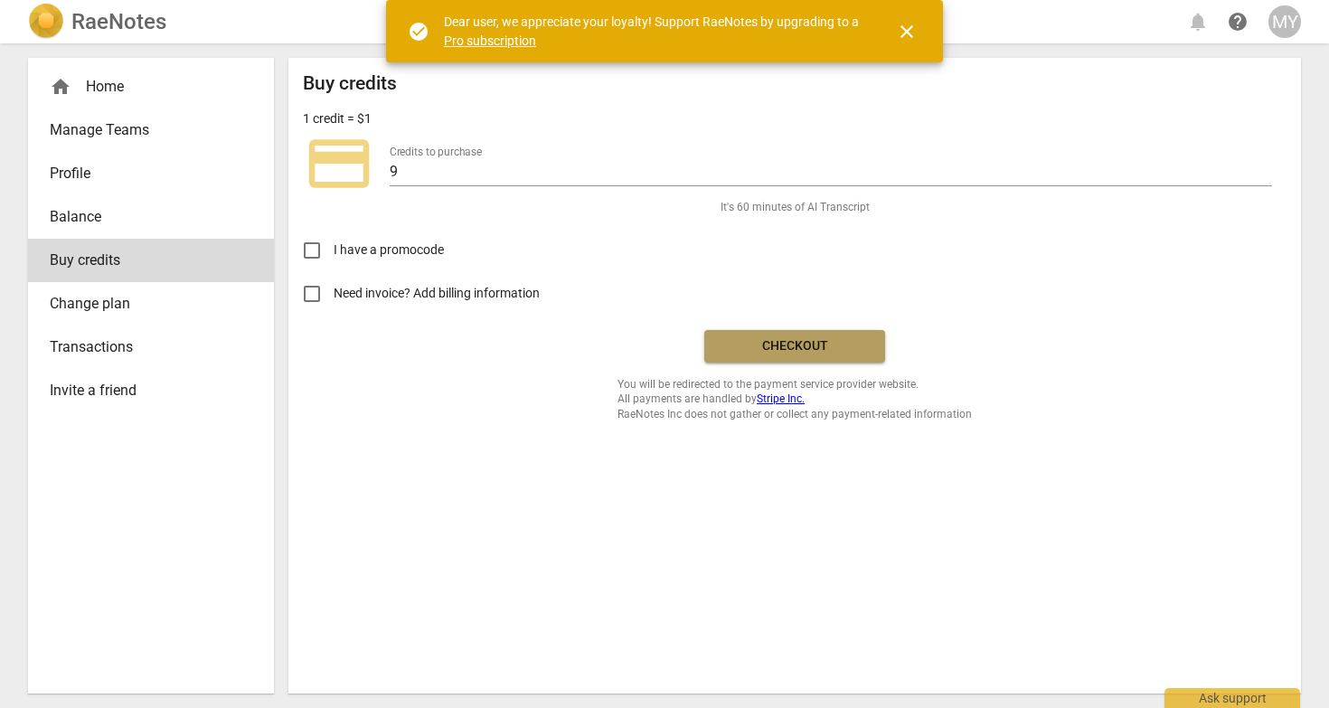
click at [790, 349] on span "Checkout" at bounding box center [795, 346] width 152 height 18
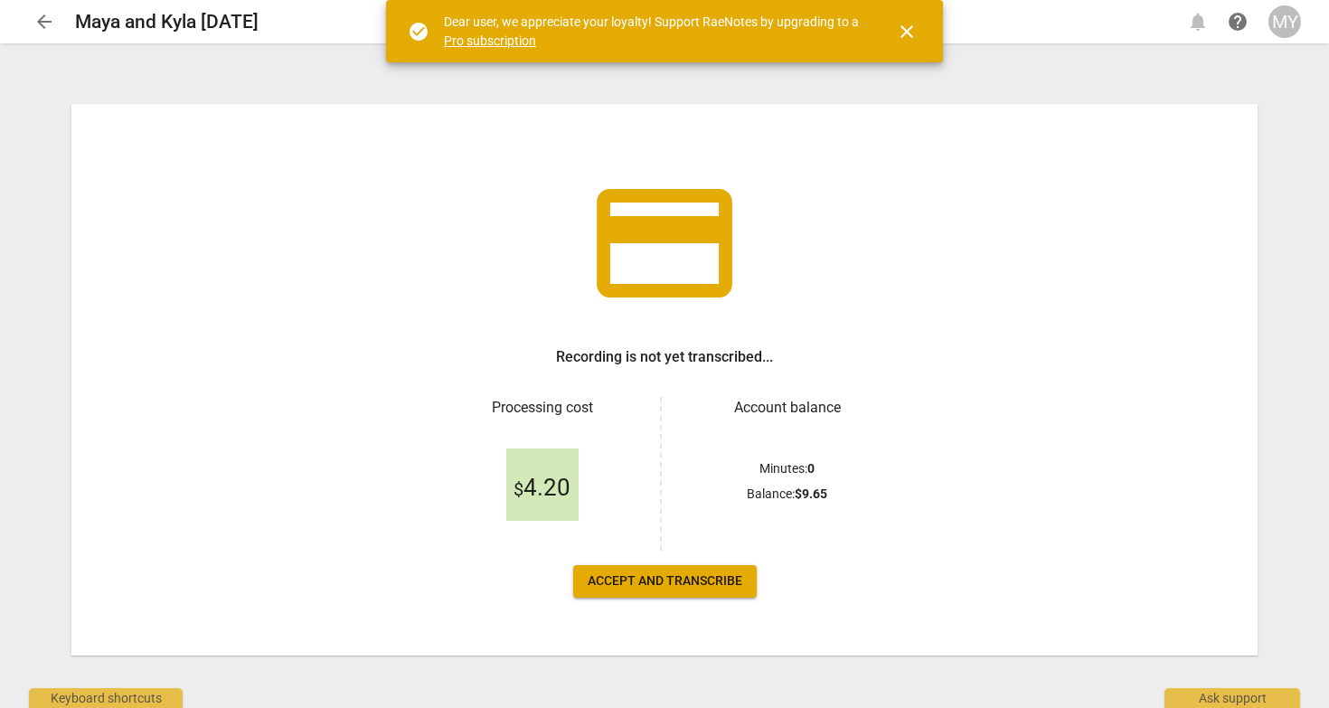
click at [620, 570] on button "Accept and transcribe" at bounding box center [664, 581] width 183 height 33
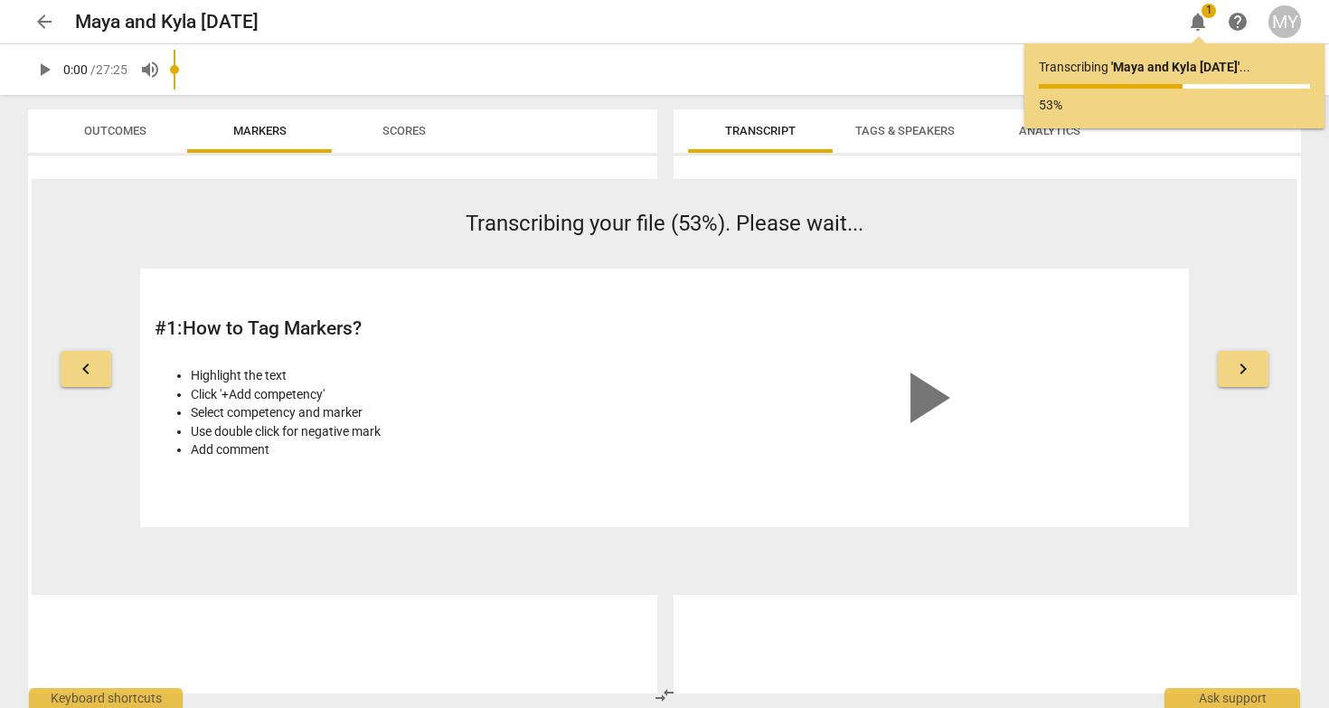
click at [37, 21] on span "arrow_back" at bounding box center [44, 22] width 22 height 22
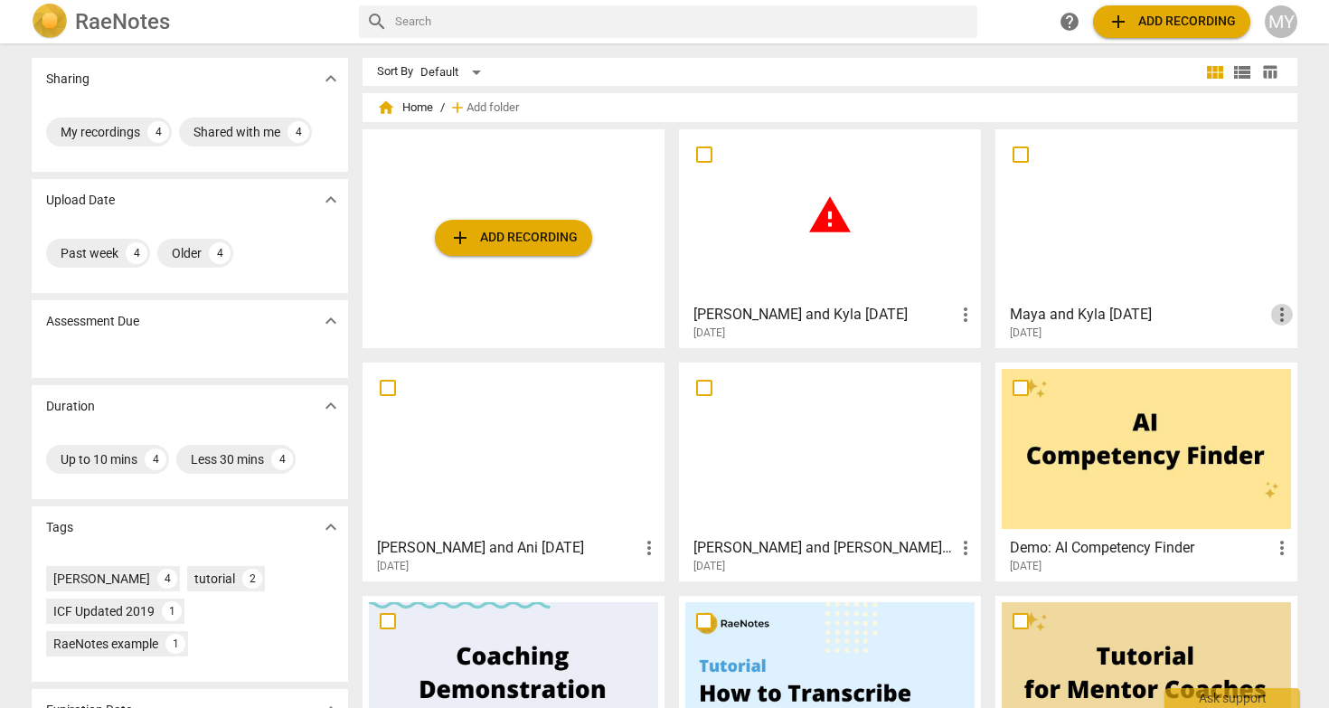
click at [1280, 315] on span "more_vert" at bounding box center [1282, 315] width 22 height 22
click at [1143, 240] on div at bounding box center [664, 354] width 1329 height 708
click at [1107, 226] on div at bounding box center [1145, 216] width 289 height 160
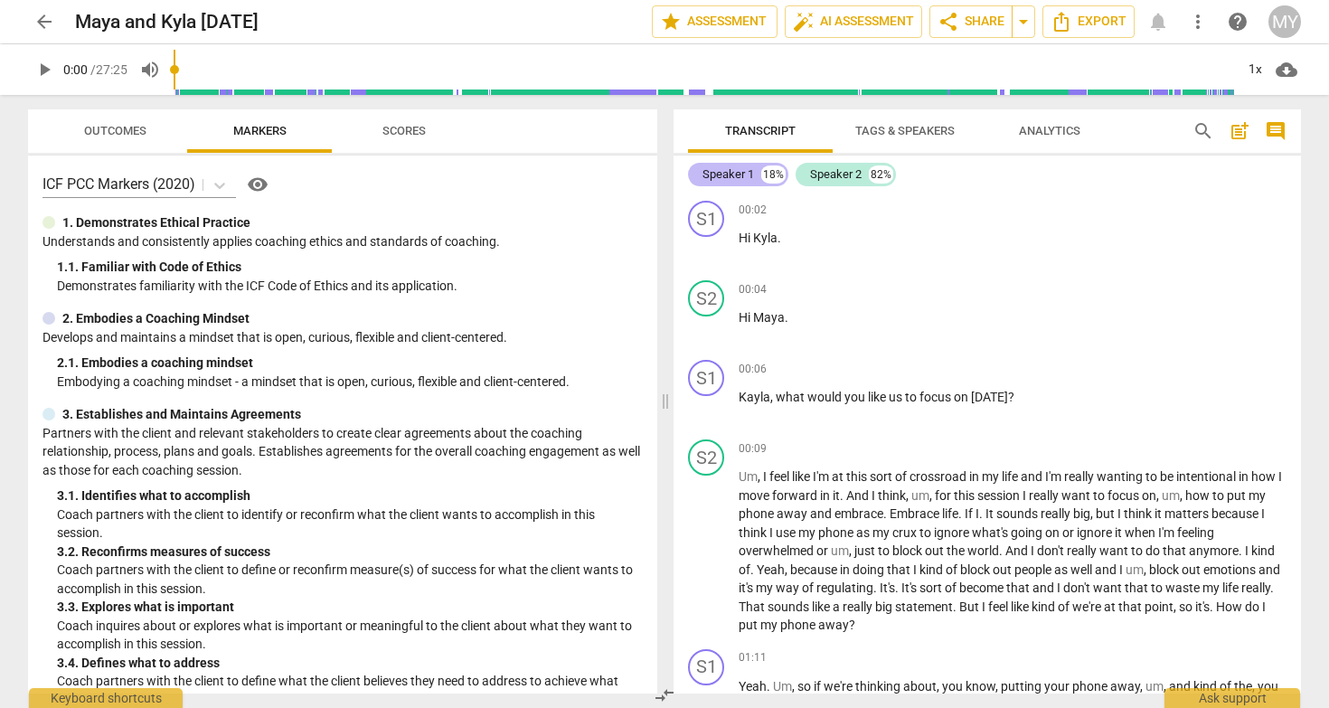
click at [738, 173] on div "Speaker 1" at bounding box center [728, 174] width 52 height 18
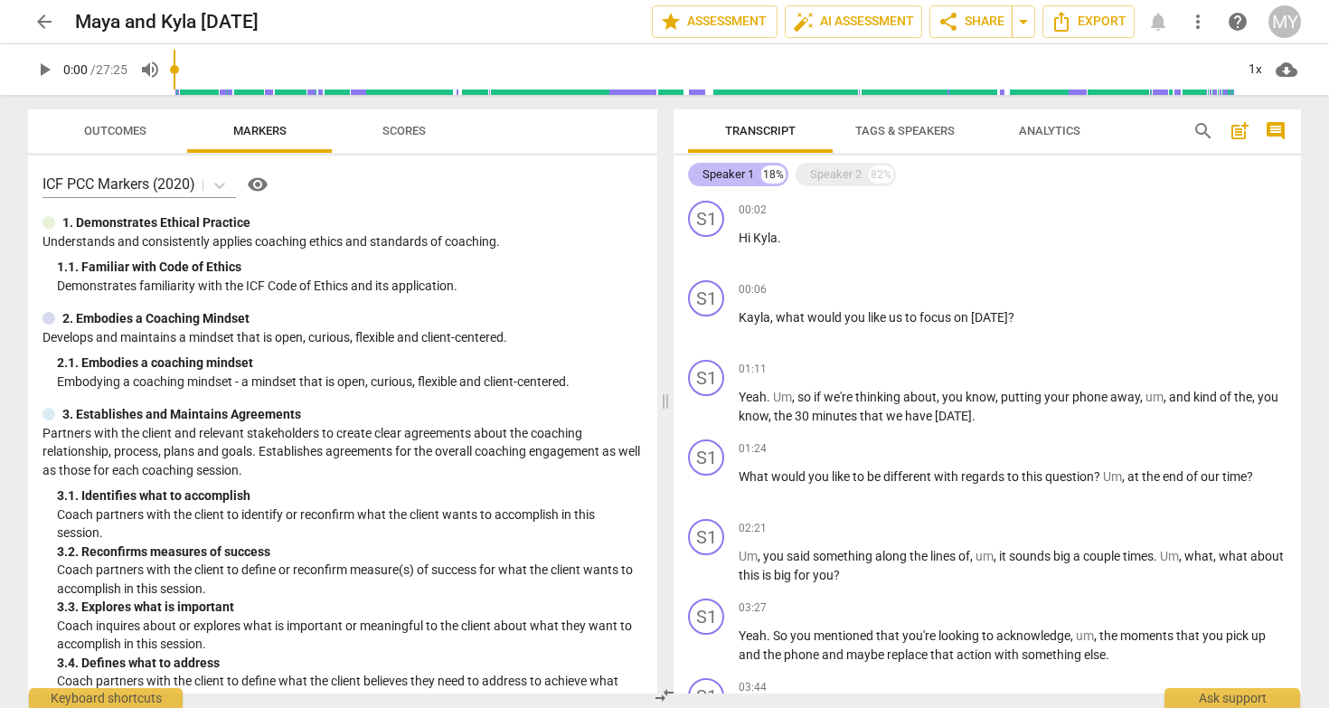
click at [738, 173] on div "Speaker 1" at bounding box center [728, 174] width 52 height 18
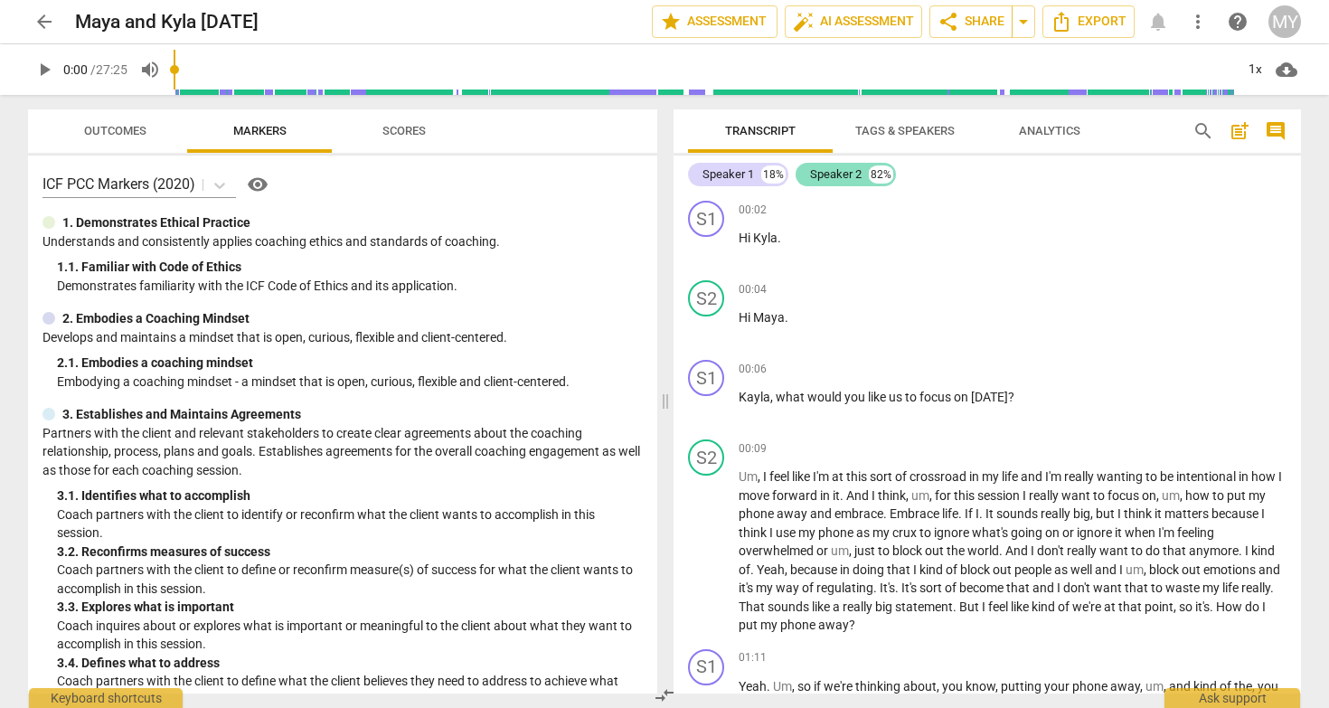
click at [881, 173] on div "82%" at bounding box center [881, 174] width 24 height 18
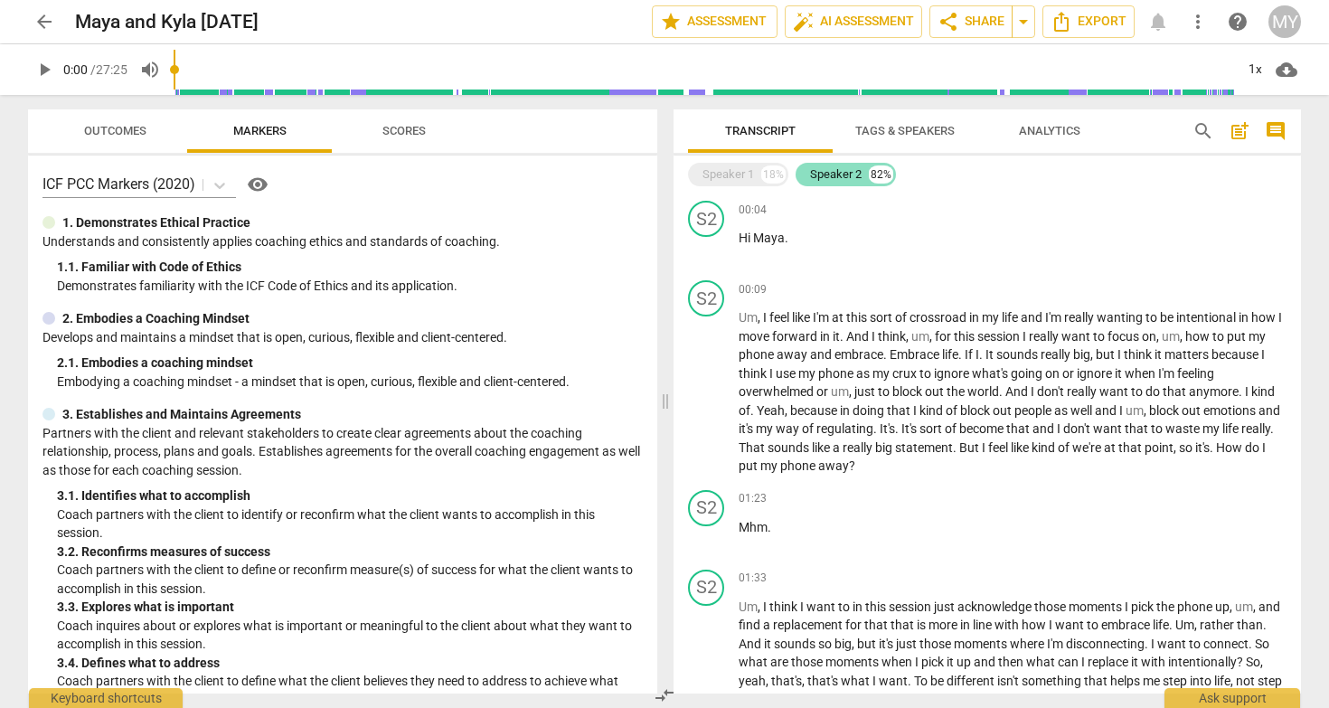
click at [881, 173] on div "82%" at bounding box center [881, 174] width 24 height 18
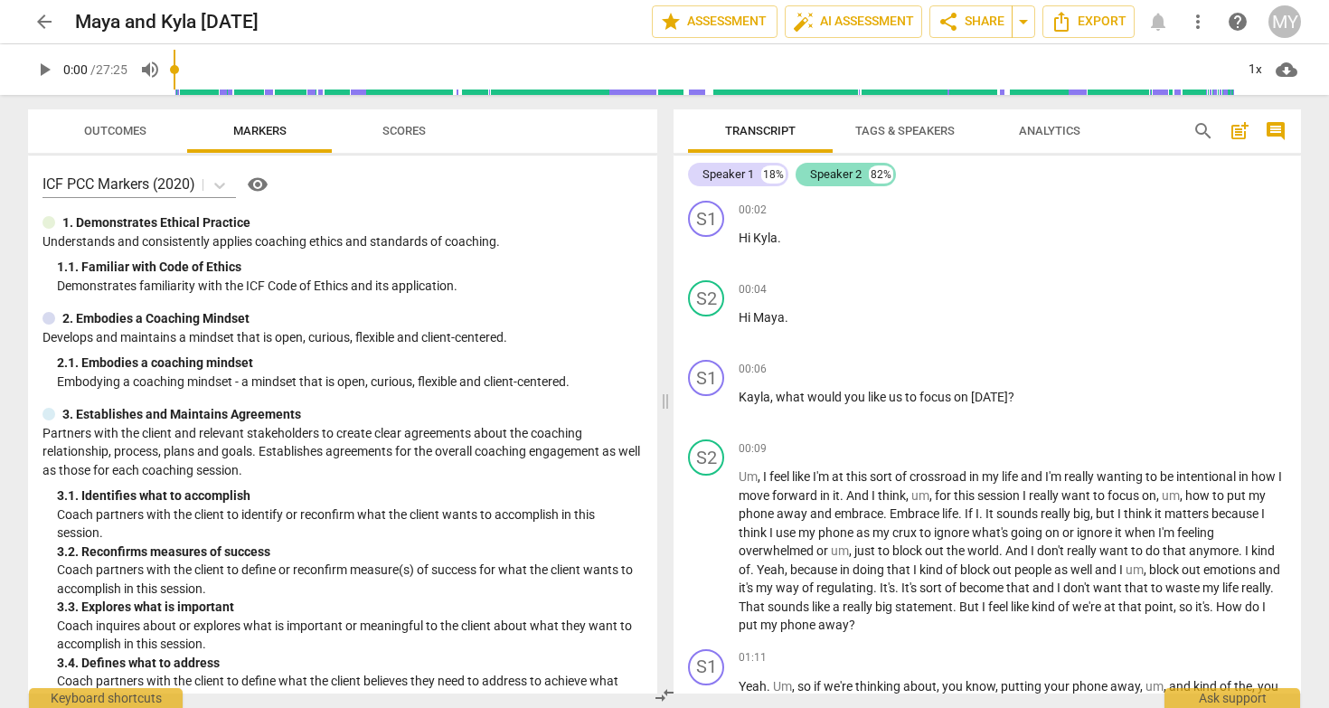
click at [846, 174] on div "Speaker 2" at bounding box center [836, 174] width 52 height 18
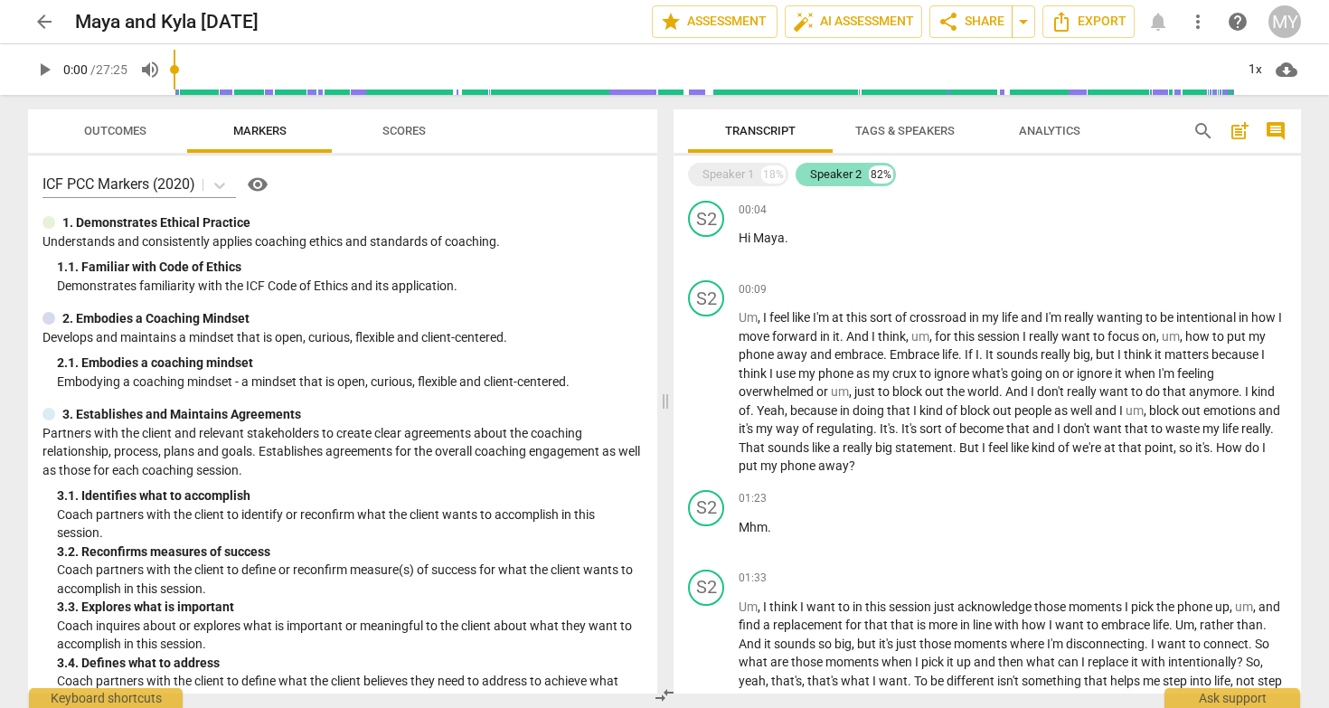
click at [846, 174] on div "Speaker 2" at bounding box center [836, 174] width 52 height 18
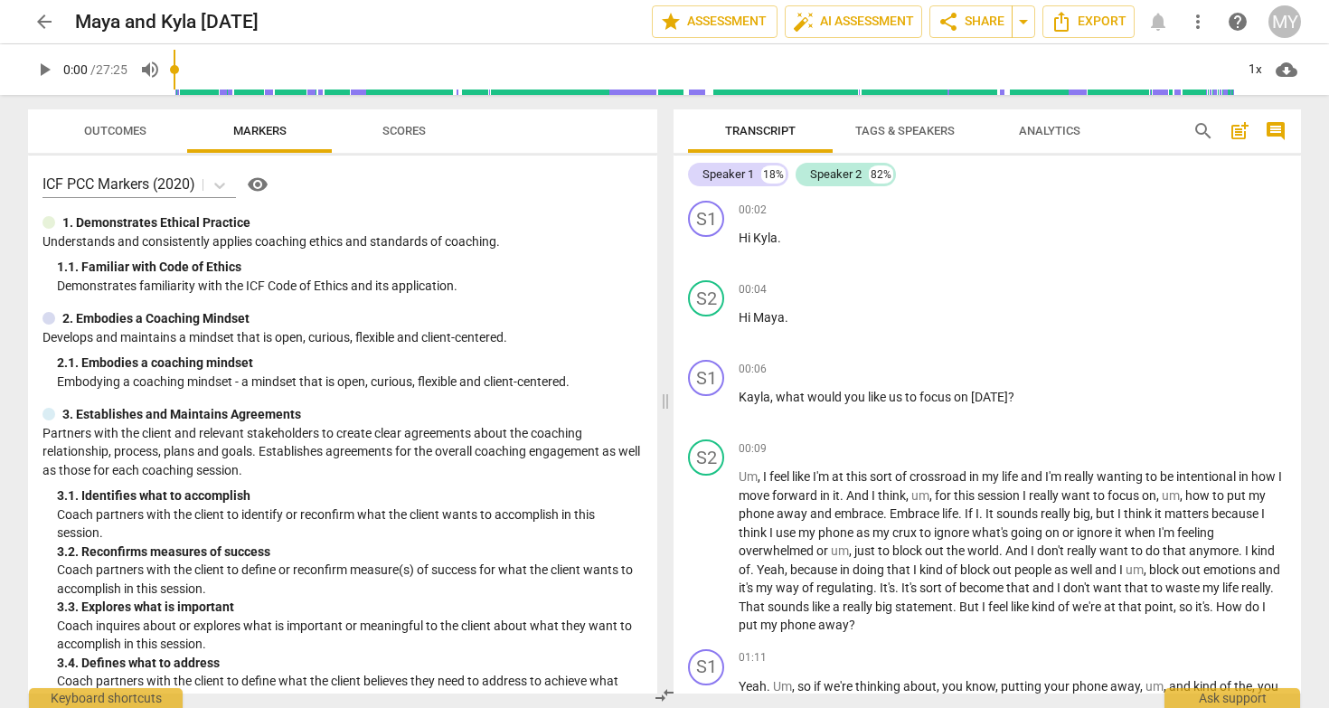
click at [903, 131] on span "Tags & Speakers" at bounding box center [904, 131] width 99 height 14
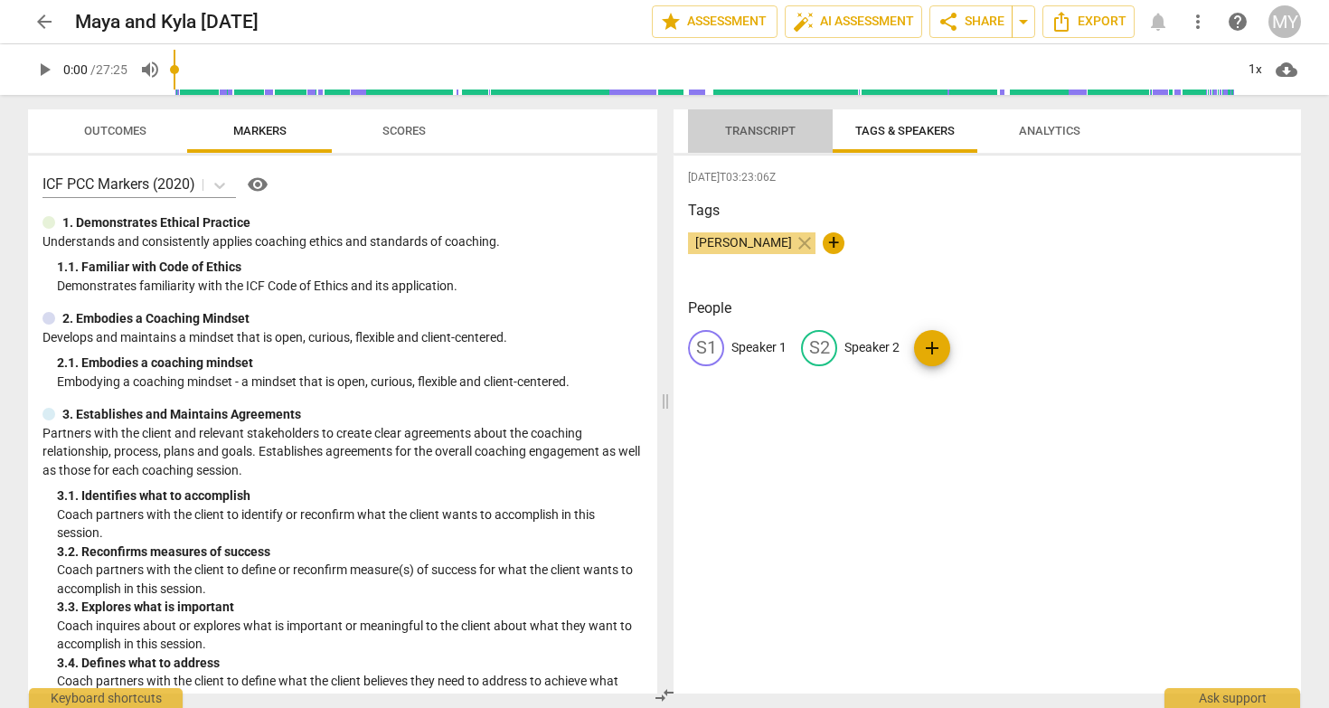
click at [764, 140] on span "Transcript" at bounding box center [760, 131] width 114 height 24
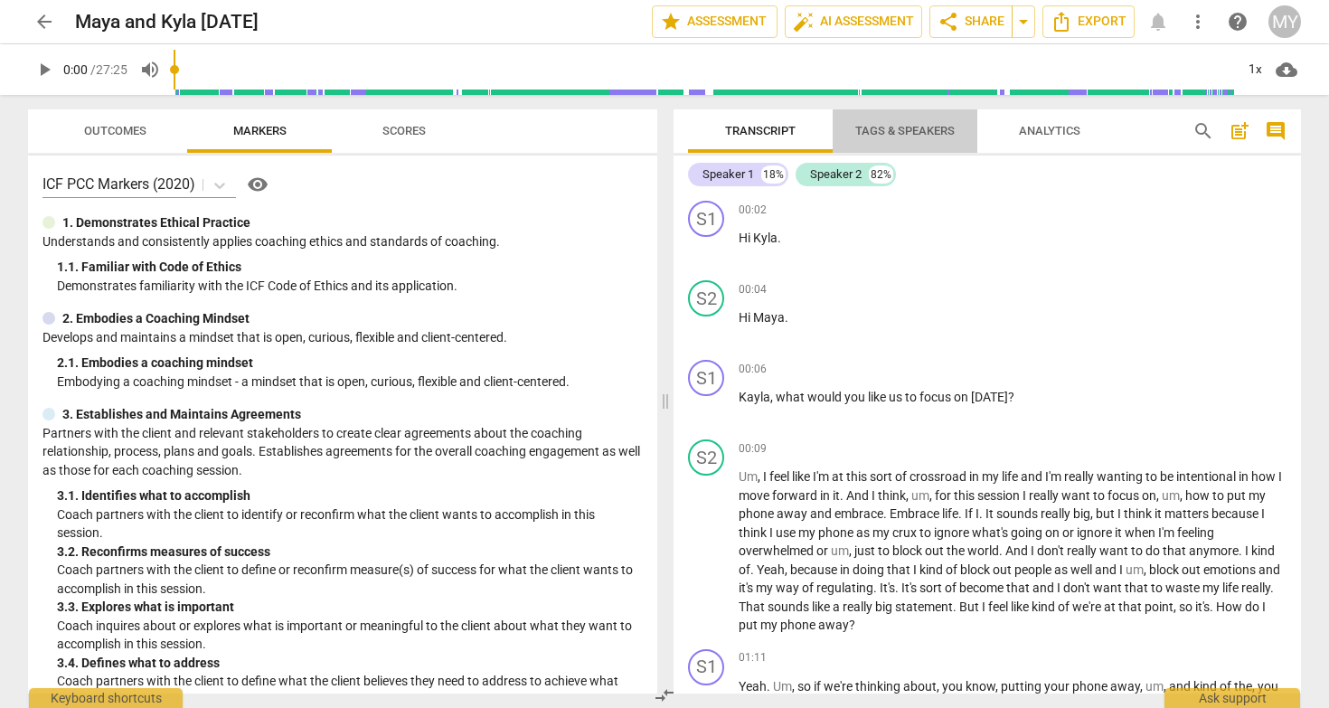
click at [898, 136] on span "Tags & Speakers" at bounding box center [904, 131] width 99 height 14
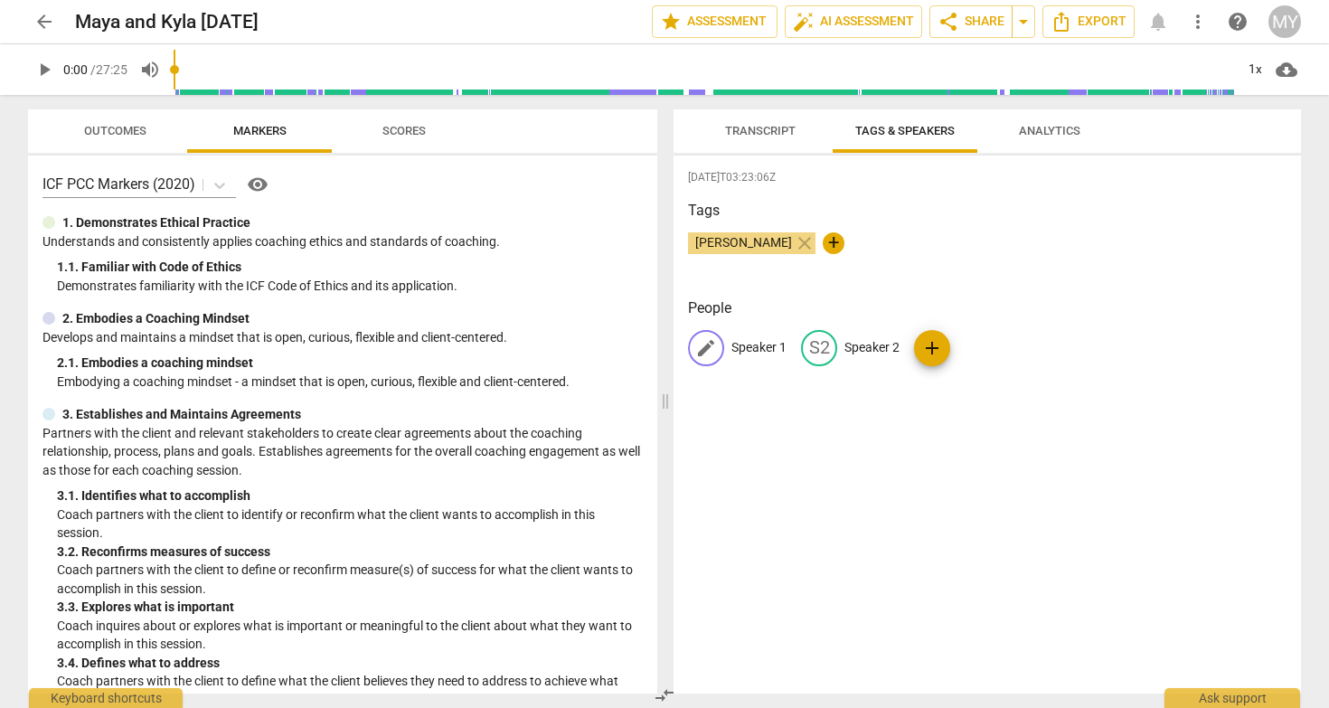
click at [710, 351] on span "edit" at bounding box center [706, 348] width 22 height 22
type input "Maya"
click at [962, 352] on p "Speaker 2" at bounding box center [989, 347] width 55 height 19
type input "Kyla"
click at [954, 553] on div "[DATE]T03:23:06Z Tags [PERSON_NAME] close + People MA Maya edit Kyla delete add" at bounding box center [986, 424] width 627 height 538
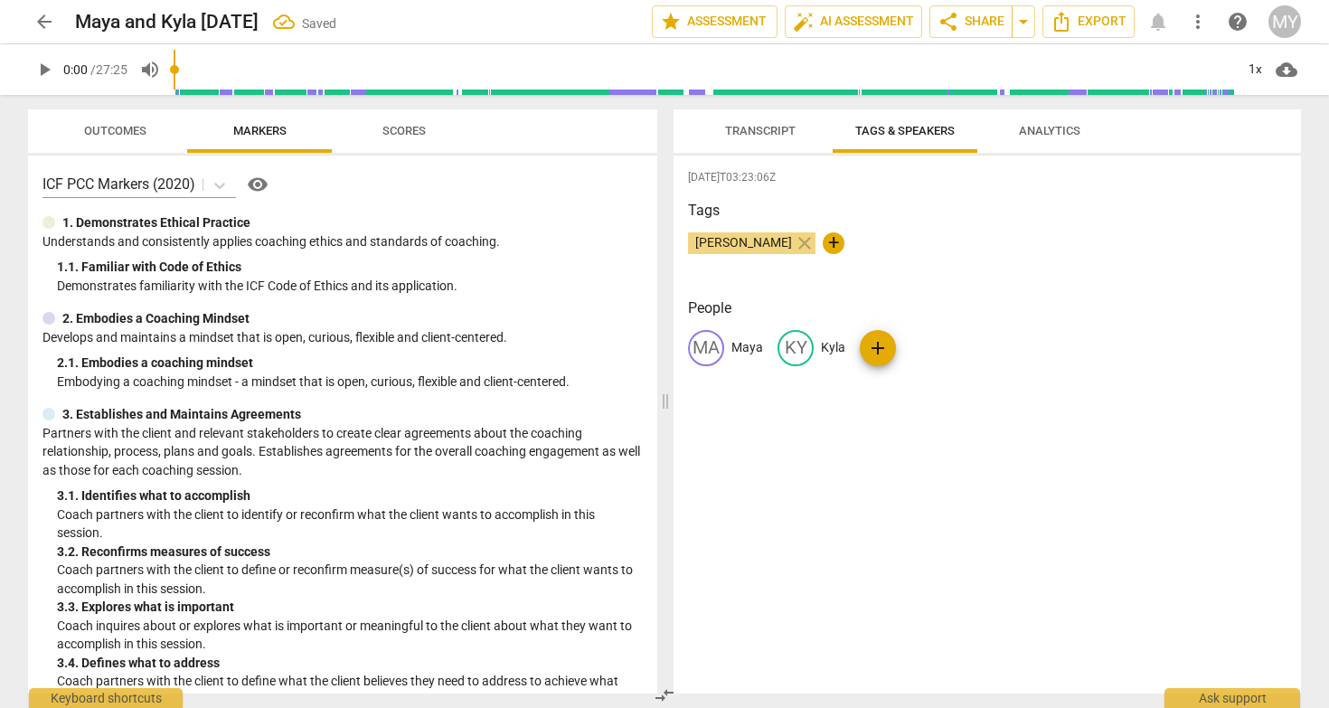
click at [754, 127] on span "Transcript" at bounding box center [760, 131] width 71 height 14
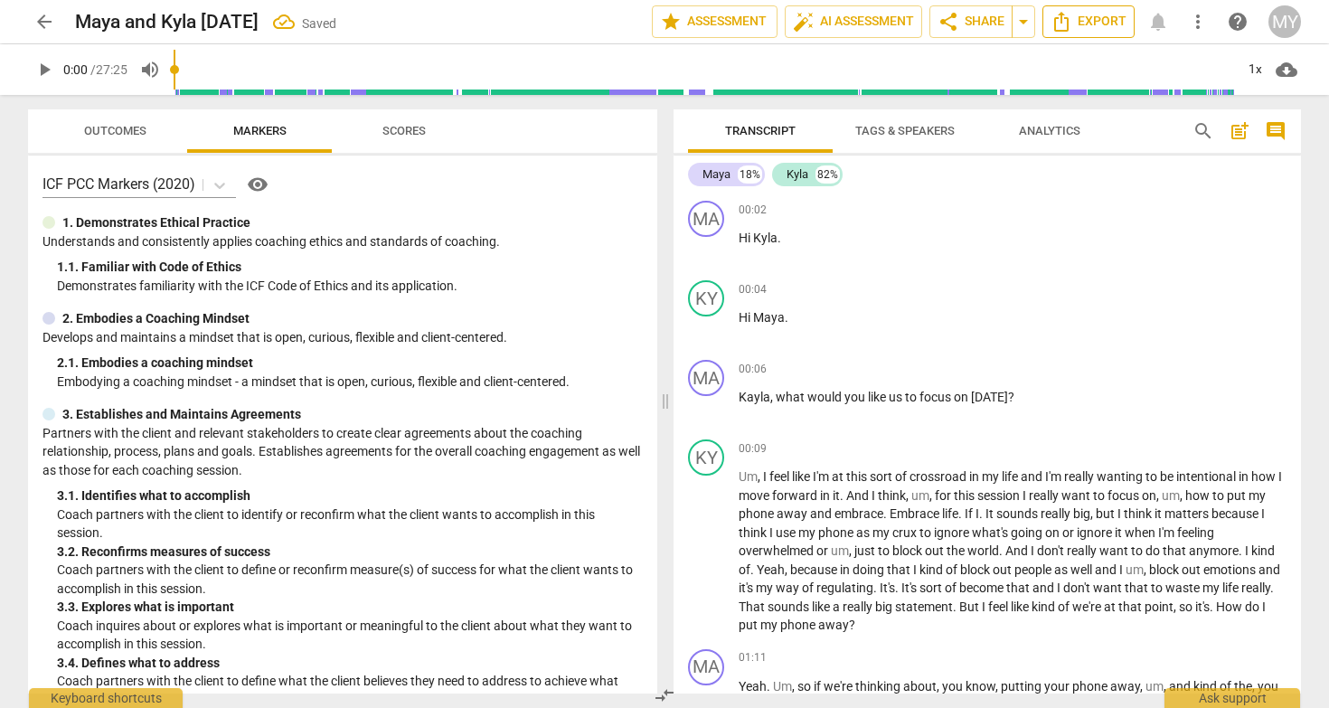
click at [1089, 12] on span "Export" at bounding box center [1088, 22] width 76 height 22
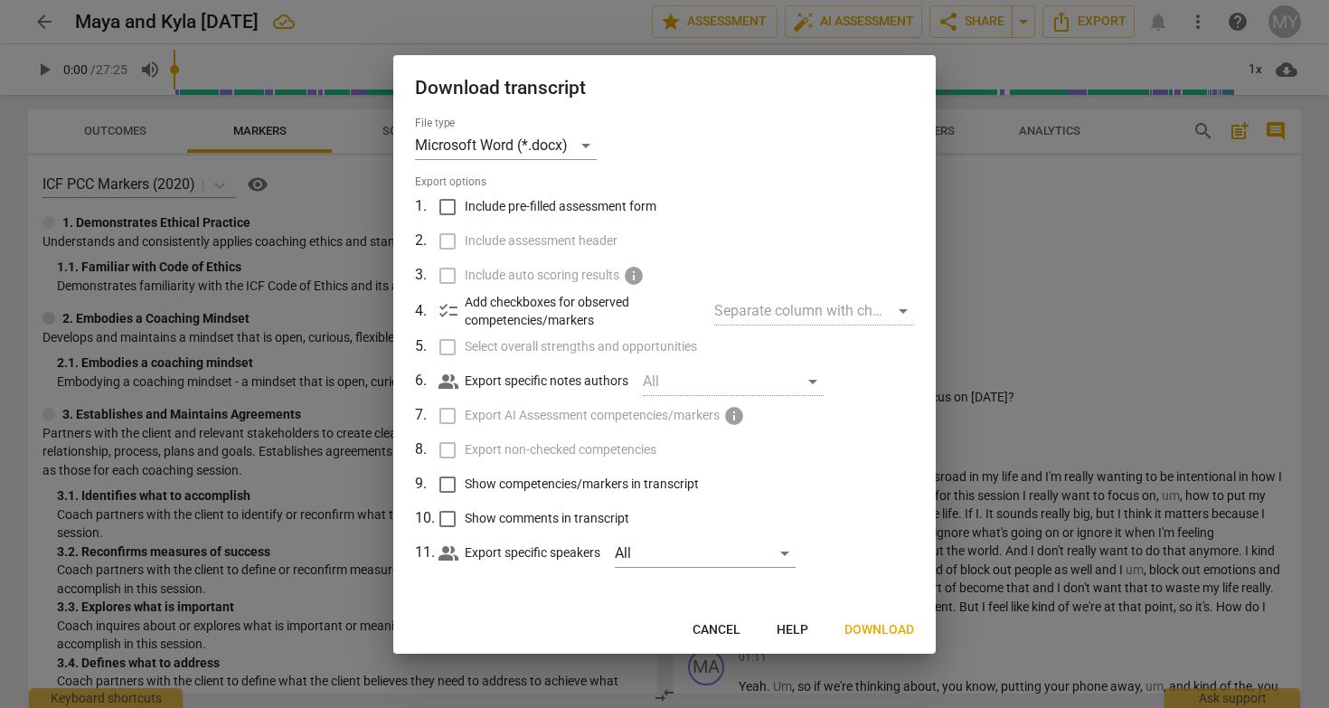
click at [892, 628] on span "Download" at bounding box center [879, 630] width 70 height 18
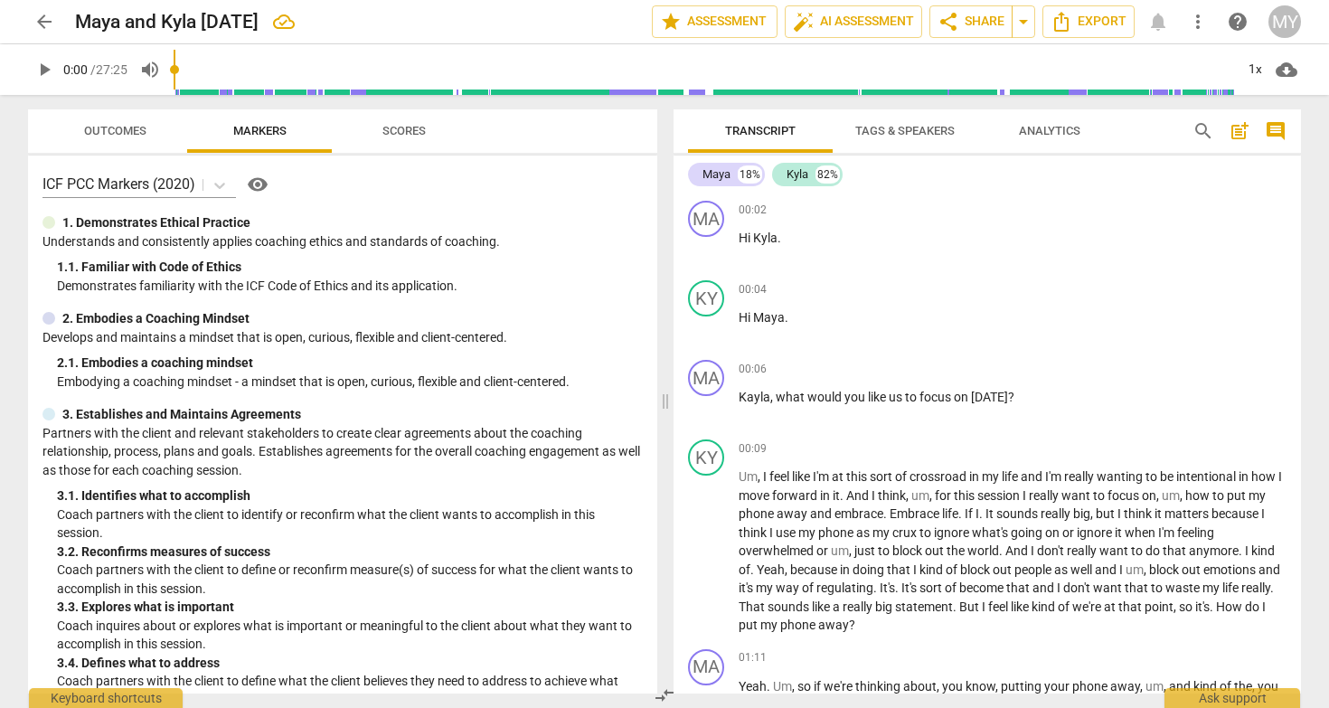
click at [49, 21] on span "arrow_back" at bounding box center [44, 22] width 22 height 22
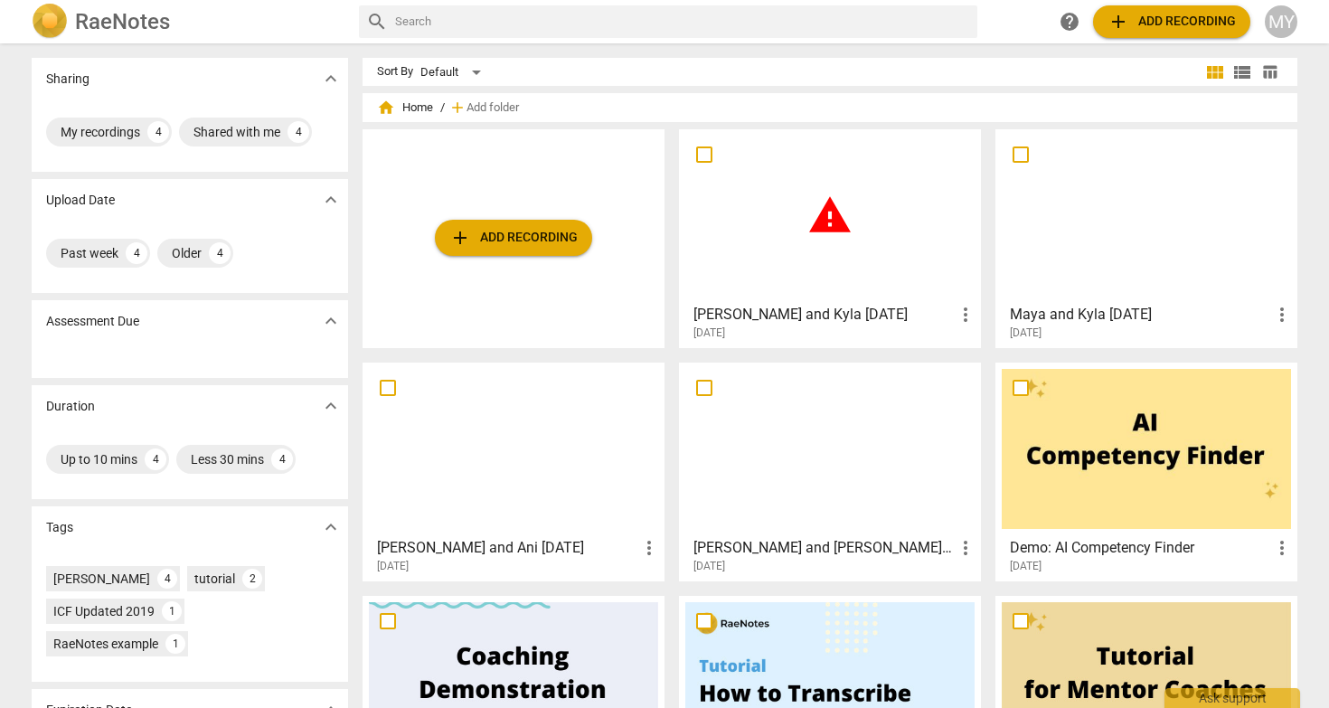
click at [851, 253] on div "warning" at bounding box center [829, 216] width 289 height 160
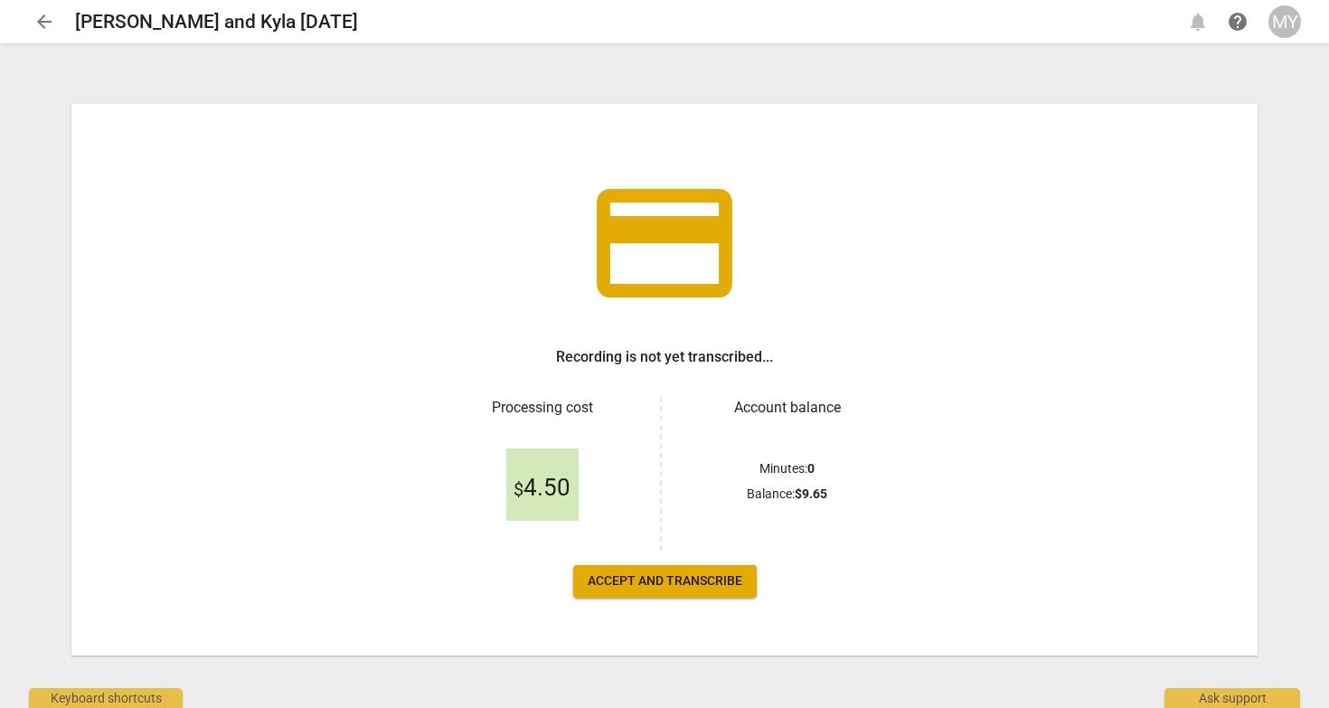
click at [702, 593] on button "Accept and transcribe" at bounding box center [664, 581] width 183 height 33
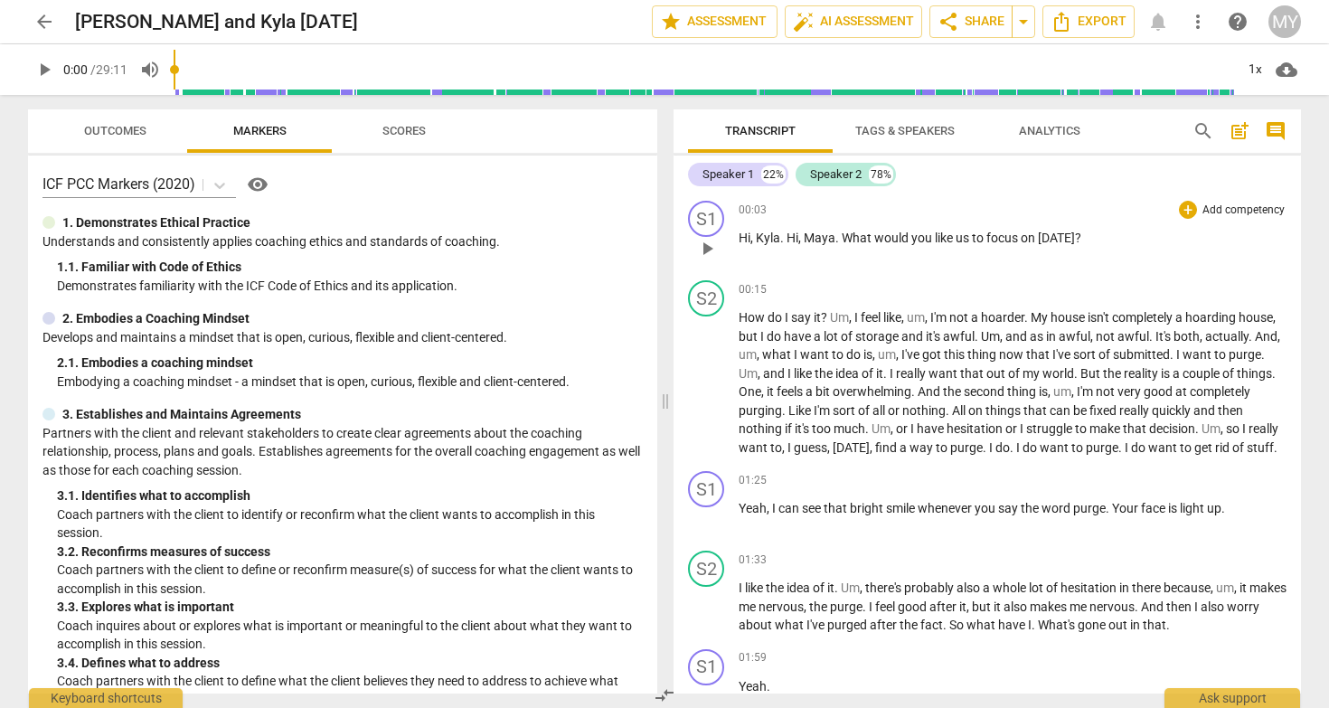
click at [789, 240] on span "Hi" at bounding box center [792, 237] width 12 height 14
drag, startPoint x: 789, startPoint y: 240, endPoint x: 841, endPoint y: 242, distance: 51.6
click at [841, 242] on p "Hi , Kyla . Hi , Maya . What would you like us to focus on [DATE] ?" at bounding box center [1012, 238] width 548 height 19
click at [905, 214] on span "keyboard_arrow_down" at bounding box center [901, 215] width 22 height 22
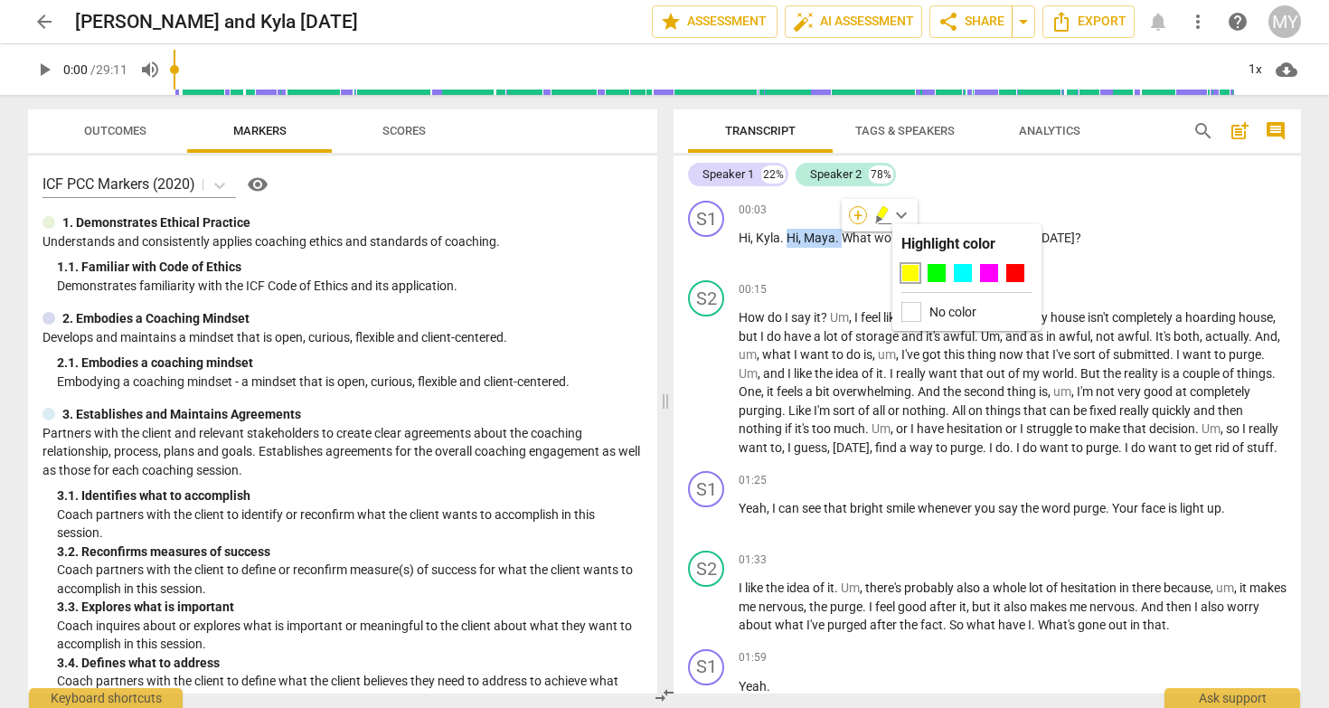
click at [856, 218] on div "+" at bounding box center [858, 215] width 18 height 18
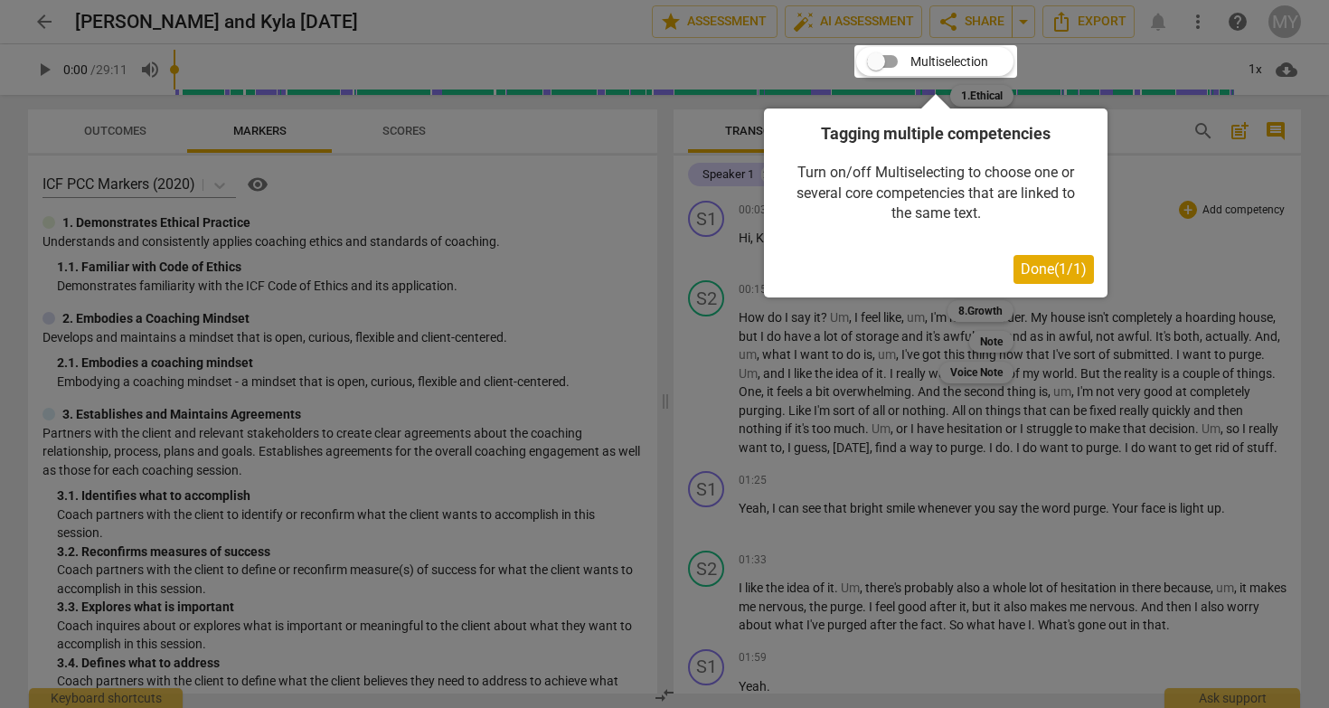
click at [950, 55] on div at bounding box center [935, 61] width 163 height 33
click at [1045, 270] on span "Done ( 1 / 1 )" at bounding box center [1053, 268] width 66 height 17
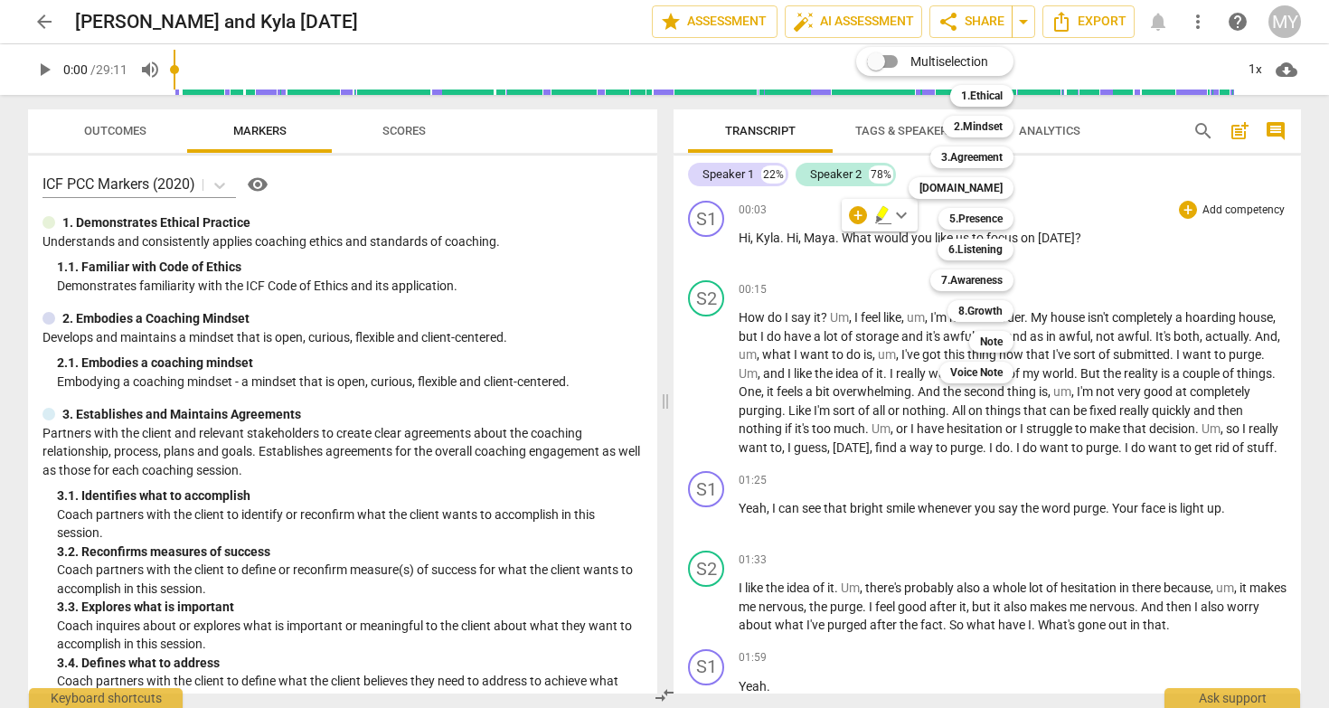
click at [858, 220] on div "Multiselection m 1.Ethical 1 2.Mindset 2 3.Agreement 3 [DOMAIN_NAME] 4 5.Presen…" at bounding box center [948, 214] width 199 height 345
click at [809, 301] on div at bounding box center [664, 354] width 1329 height 708
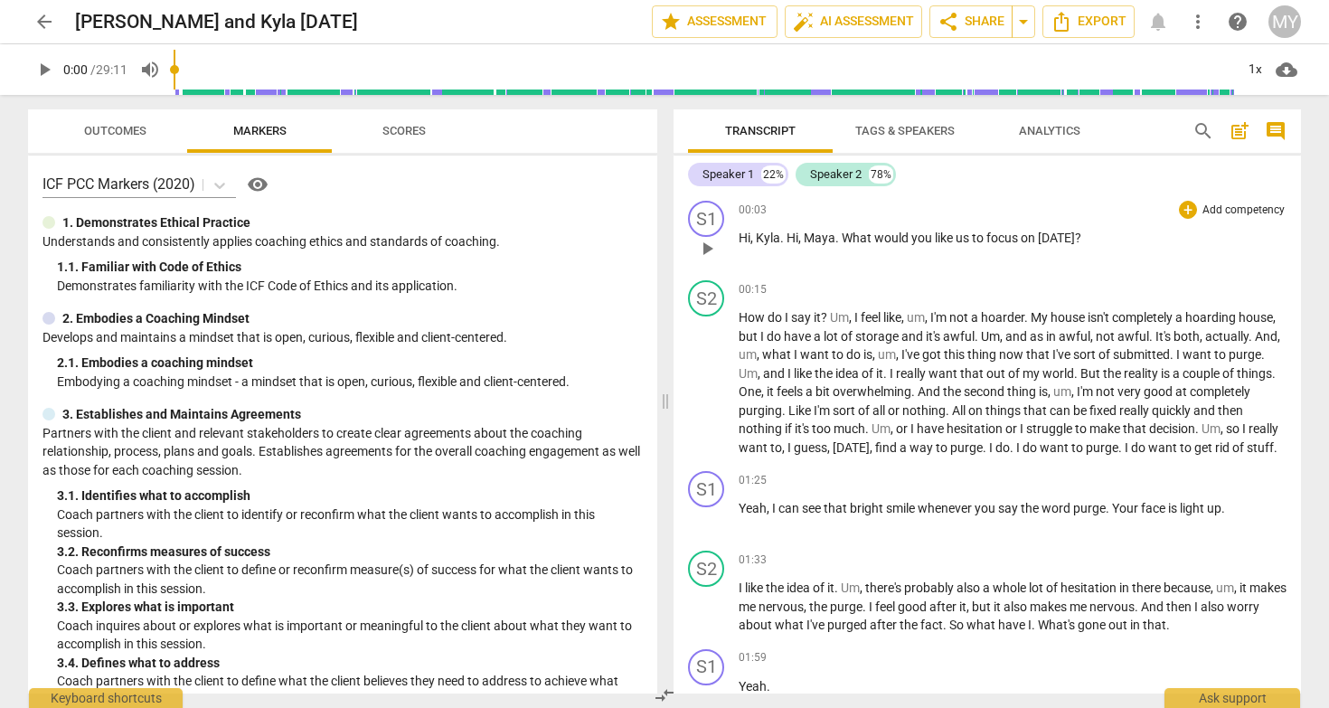
click at [790, 240] on span "Hi" at bounding box center [792, 237] width 12 height 14
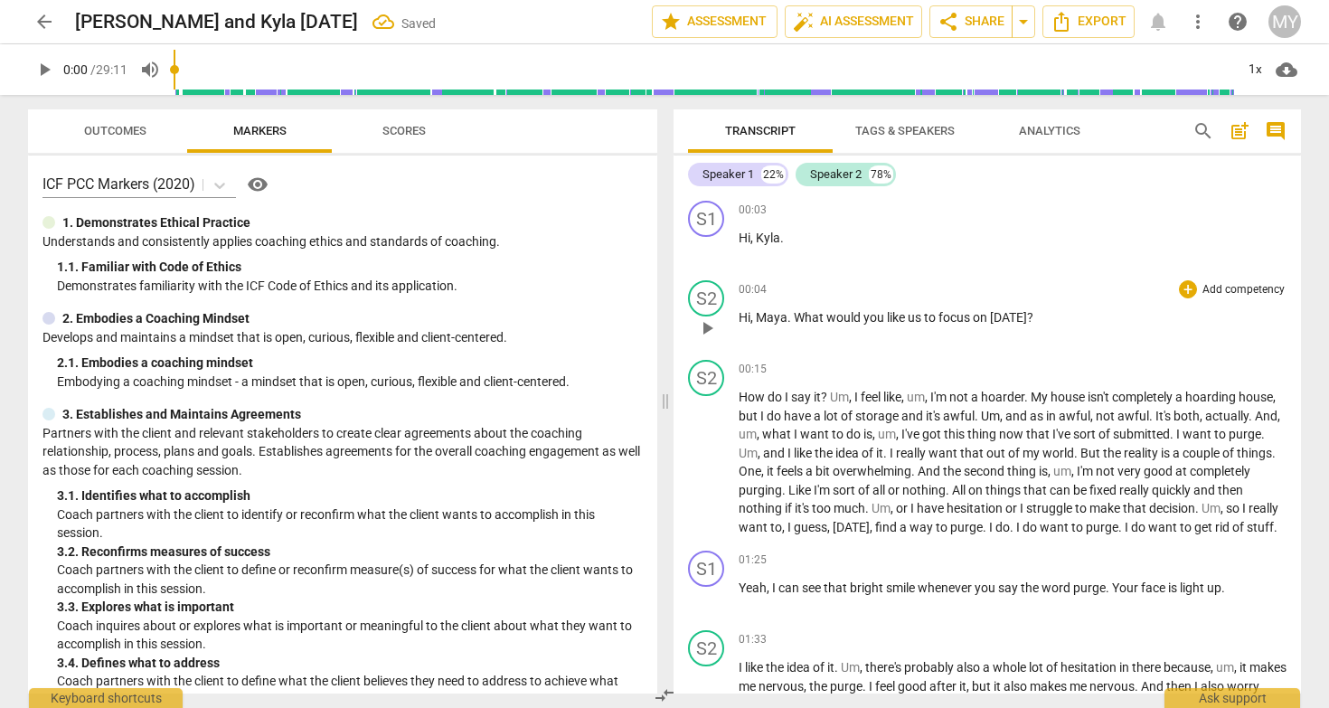
click at [798, 321] on span "What" at bounding box center [810, 317] width 33 height 14
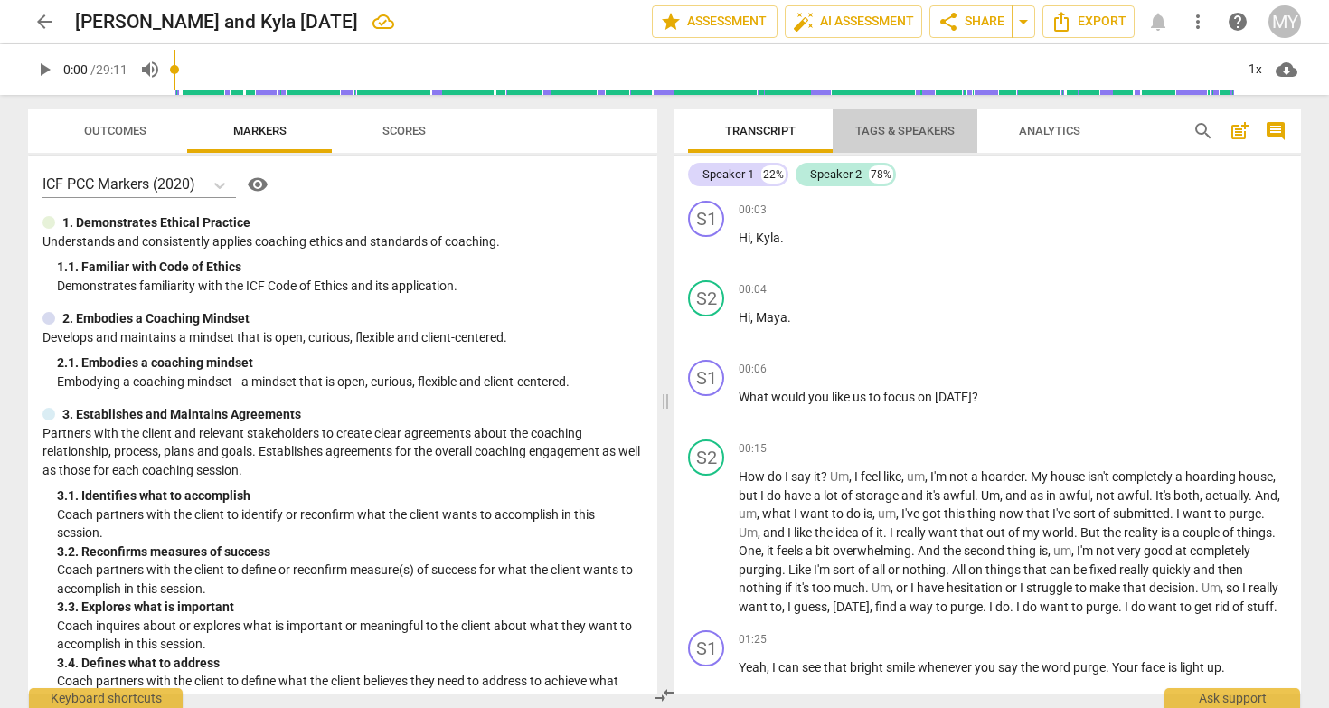
click at [940, 132] on span "Tags & Speakers" at bounding box center [904, 131] width 99 height 14
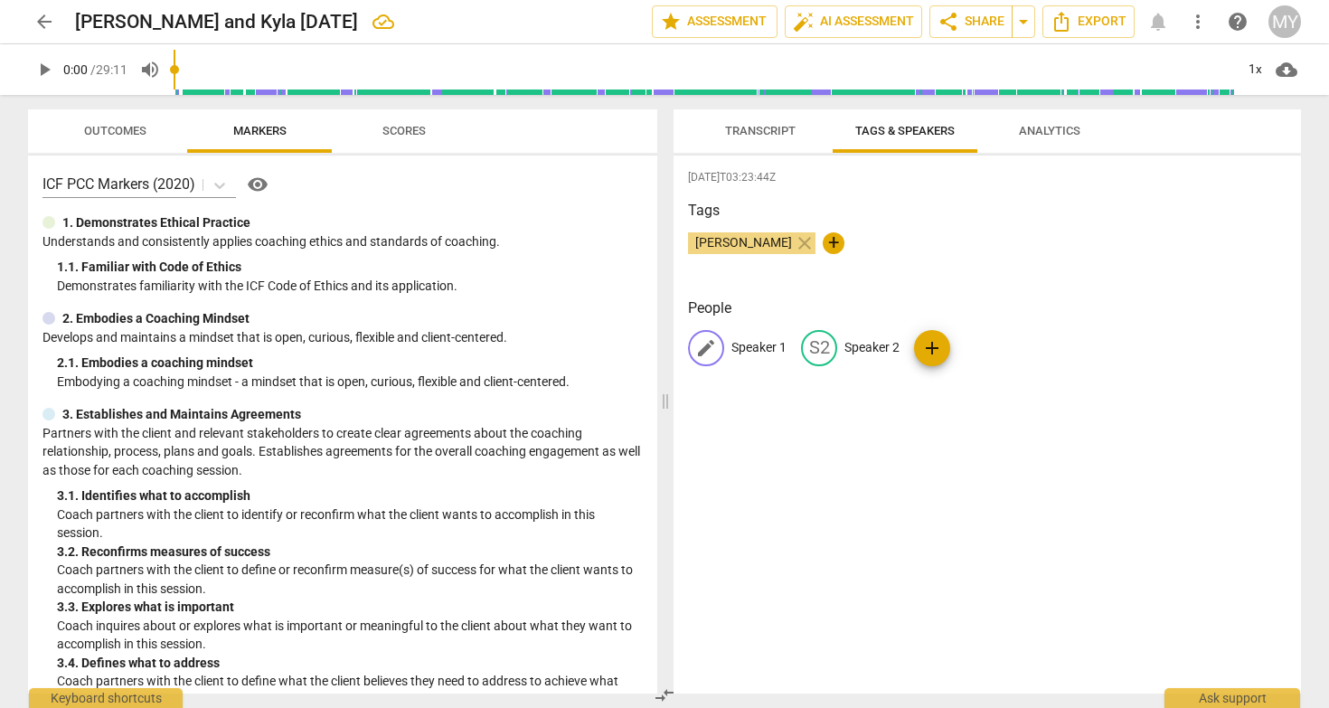
click at [759, 353] on p "Speaker 1" at bounding box center [758, 347] width 55 height 19
type input "Maya"
click at [964, 353] on p "Speaker 2" at bounding box center [989, 347] width 55 height 19
type input "Kyla"
click at [747, 131] on span "Transcript" at bounding box center [760, 131] width 71 height 14
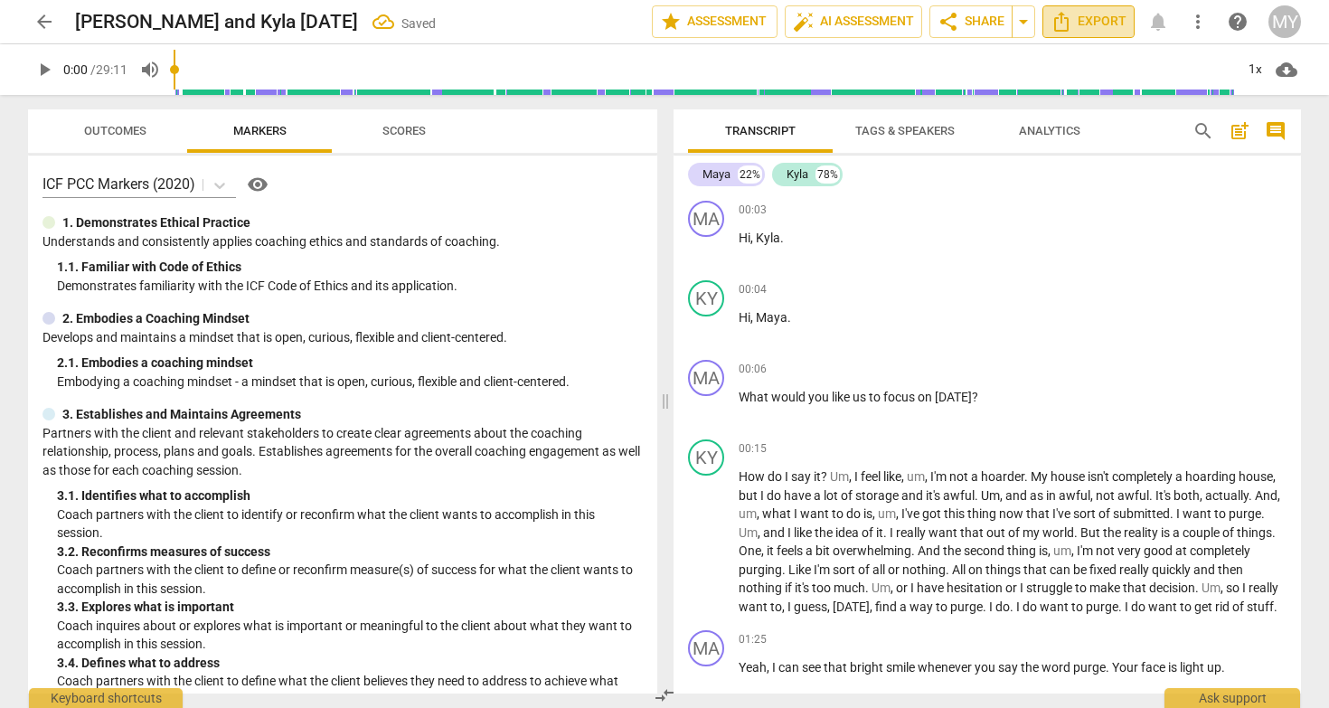
click at [1083, 16] on span "Export" at bounding box center [1088, 22] width 76 height 22
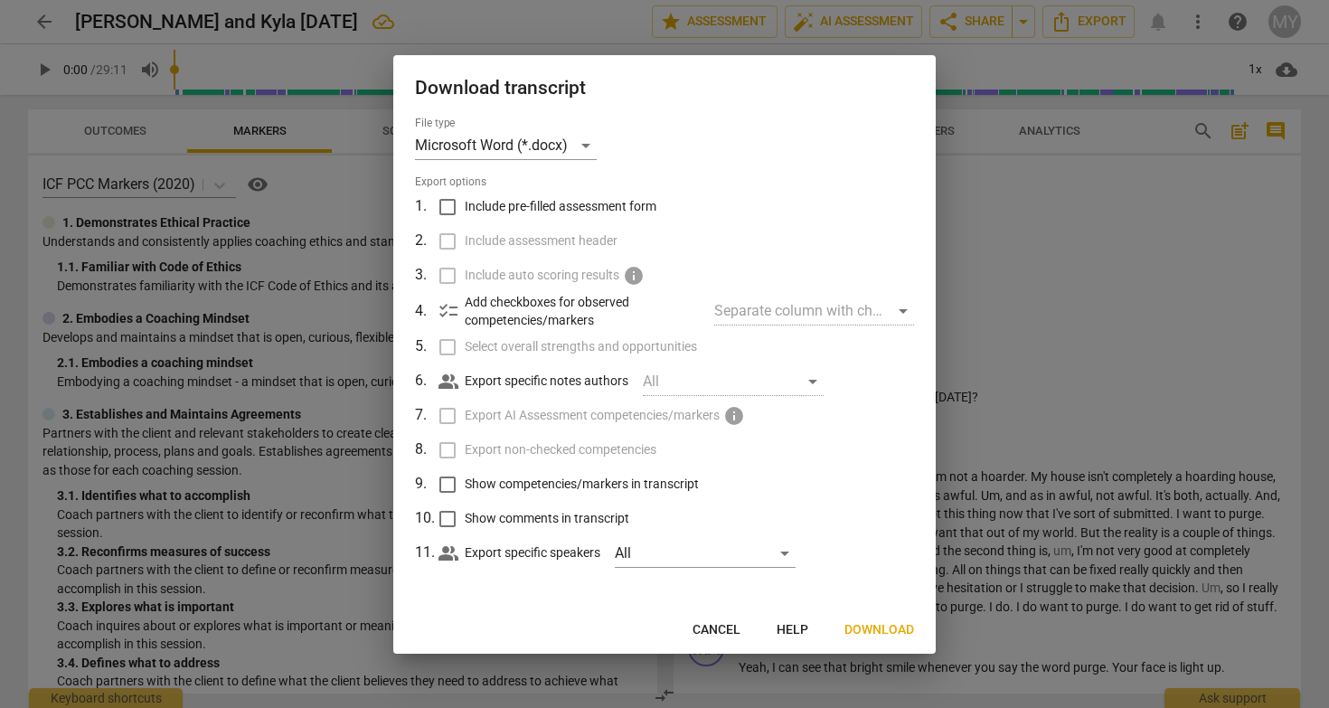
click at [870, 628] on span "Download" at bounding box center [879, 630] width 70 height 18
